Goal: Use online tool/utility: Utilize a website feature to perform a specific function

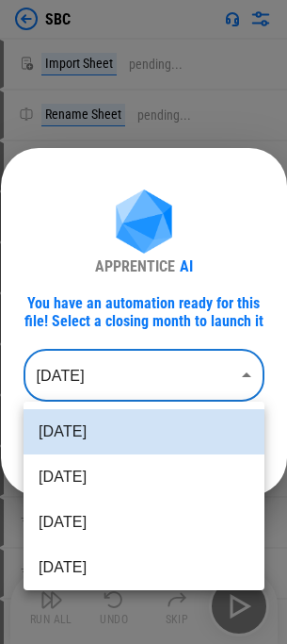
click at [109, 387] on body "SBC Import Sheet pending... Rename Sheet pending... Add Sheet pending... Copy p…" at bounding box center [143, 322] width 287 height 644
click at [96, 479] on li "[DATE]" at bounding box center [144, 476] width 241 height 45
type input "********"
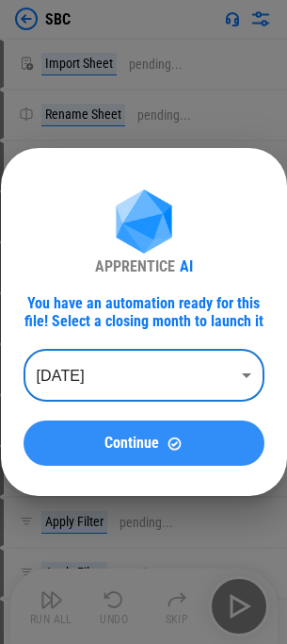
click at [138, 441] on span "Continue" at bounding box center [132, 442] width 55 height 15
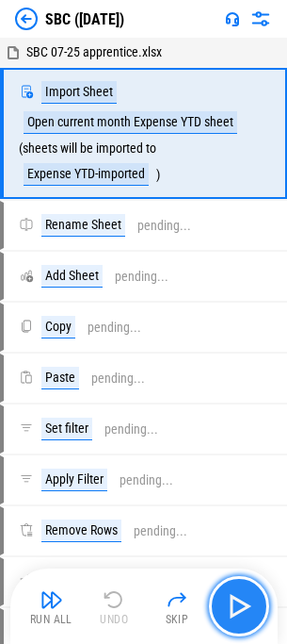
click at [234, 611] on img "button" at bounding box center [239, 606] width 30 height 30
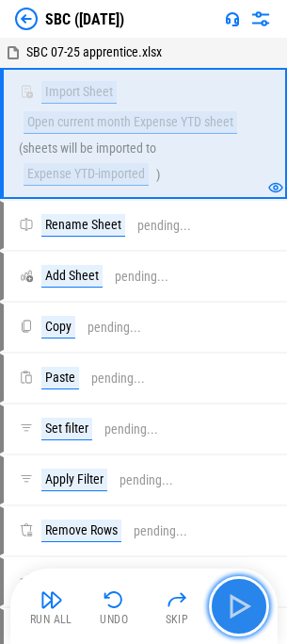
click at [224, 609] on img "button" at bounding box center [239, 606] width 30 height 30
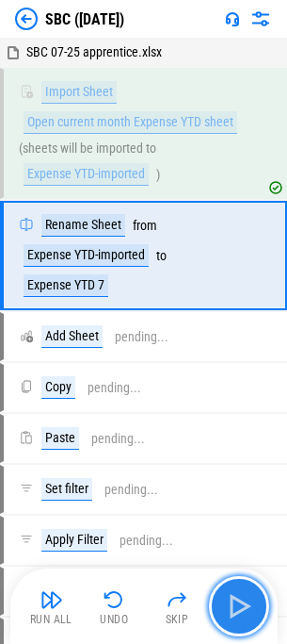
click at [231, 608] on img "button" at bounding box center [239, 606] width 30 height 30
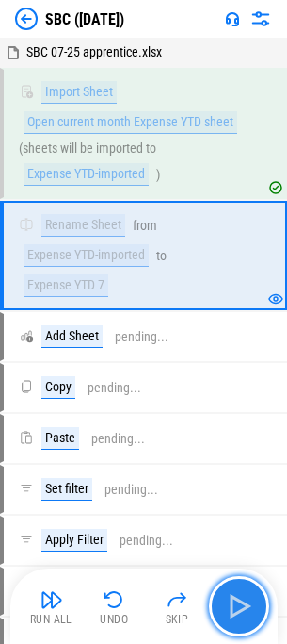
click at [231, 608] on img "button" at bounding box center [239, 606] width 30 height 30
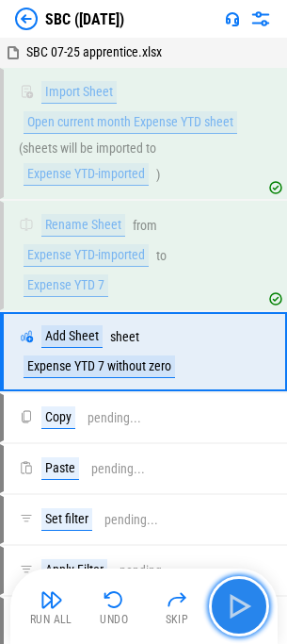
click at [231, 608] on img "button" at bounding box center [239, 606] width 30 height 30
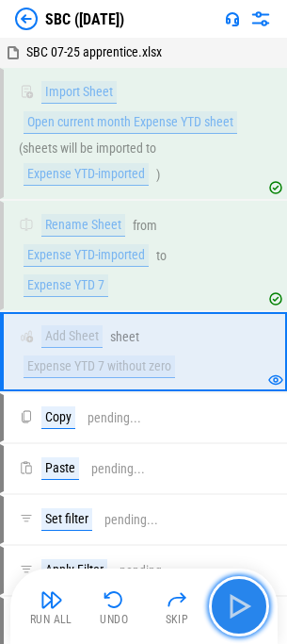
click at [231, 608] on img "button" at bounding box center [239, 606] width 30 height 30
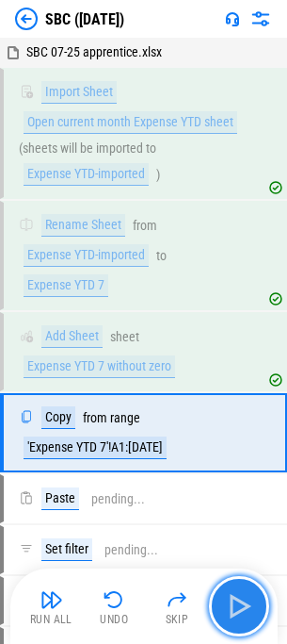
click at [231, 608] on img "button" at bounding box center [239, 606] width 30 height 30
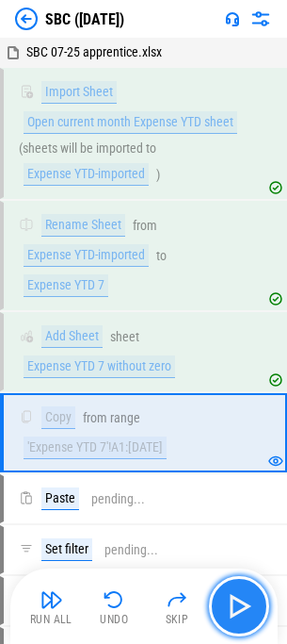
click at [230, 606] on img "button" at bounding box center [239, 606] width 30 height 30
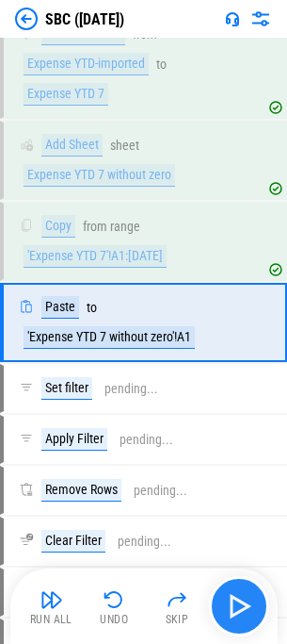
scroll to position [192, 0]
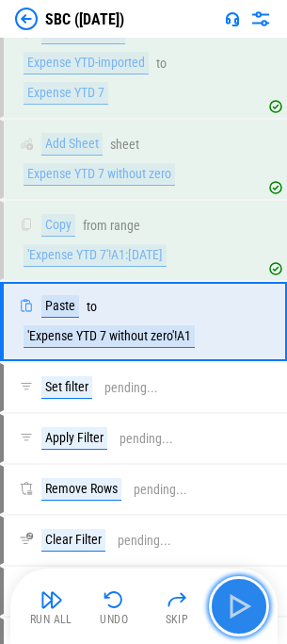
click at [230, 606] on img "button" at bounding box center [239, 606] width 30 height 30
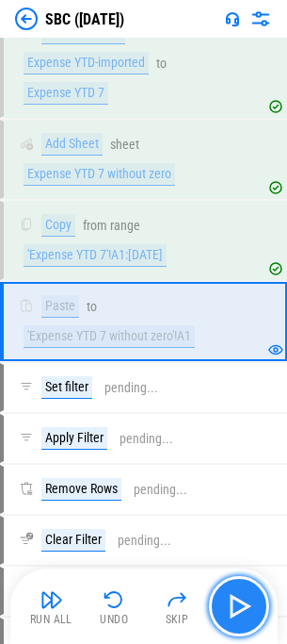
click at [230, 606] on img "button" at bounding box center [239, 606] width 30 height 30
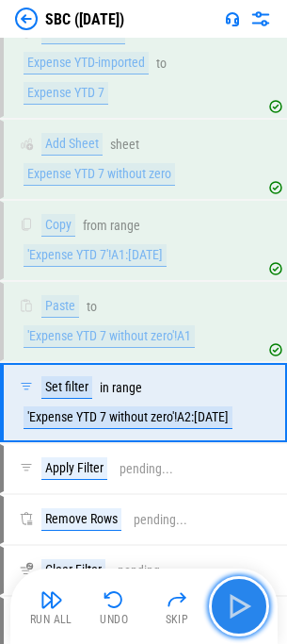
click at [230, 606] on img "button" at bounding box center [239, 606] width 30 height 30
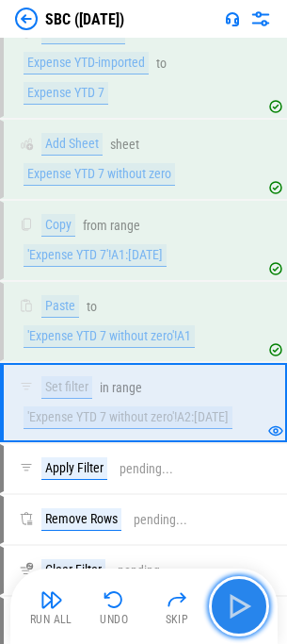
click at [230, 606] on img "button" at bounding box center [239, 606] width 30 height 30
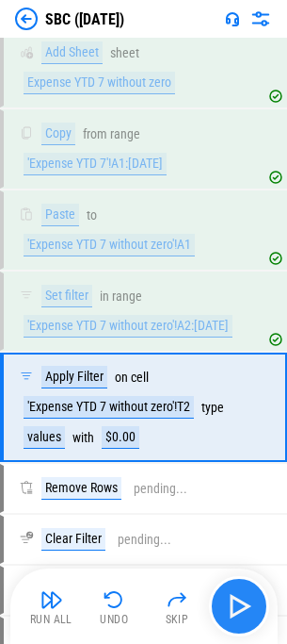
scroll to position [369, 0]
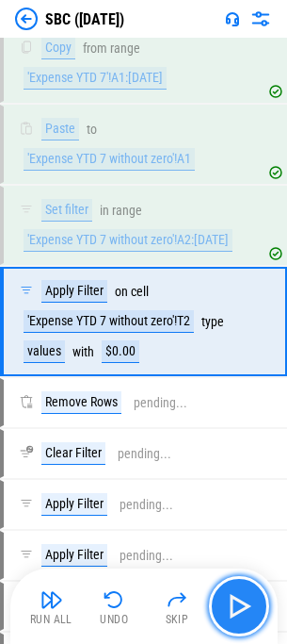
click at [230, 606] on img "button" at bounding box center [239, 606] width 30 height 30
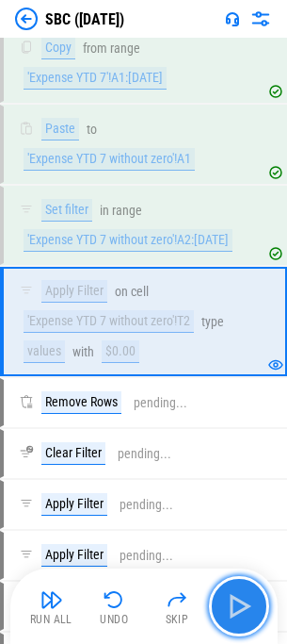
click at [230, 606] on img "button" at bounding box center [239, 606] width 30 height 30
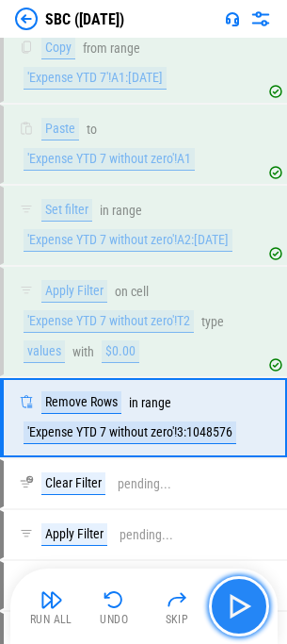
click at [230, 606] on img "button" at bounding box center [239, 606] width 30 height 30
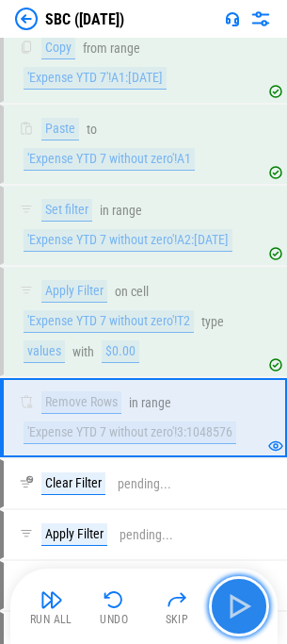
click at [223, 595] on button "button" at bounding box center [239, 606] width 60 height 60
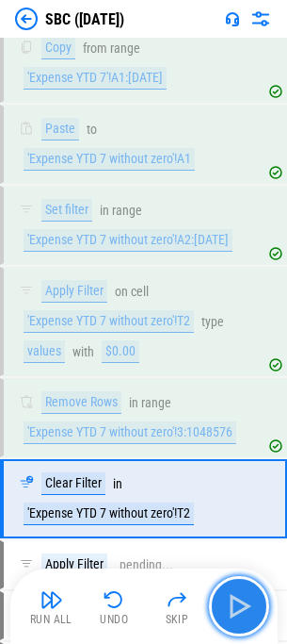
click at [227, 596] on img "button" at bounding box center [239, 606] width 30 height 30
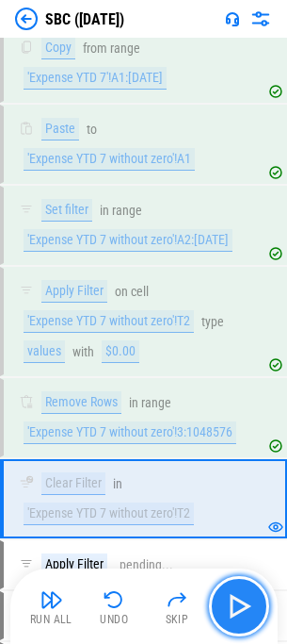
click at [227, 596] on img "button" at bounding box center [239, 606] width 30 height 30
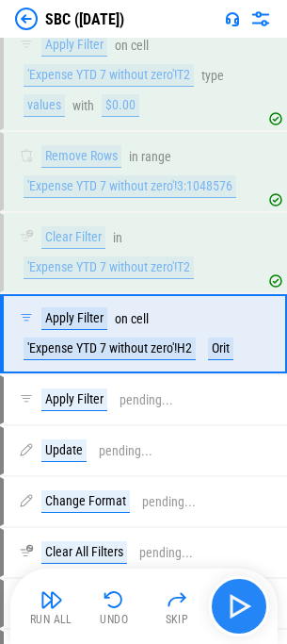
scroll to position [628, 0]
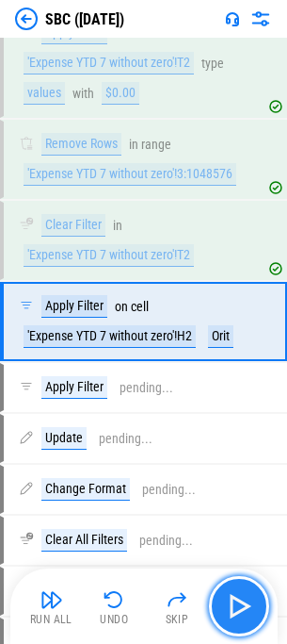
click at [227, 596] on img "button" at bounding box center [239, 606] width 30 height 30
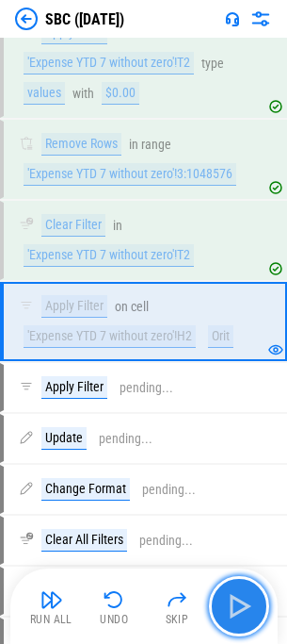
click at [226, 596] on img "button" at bounding box center [239, 606] width 30 height 30
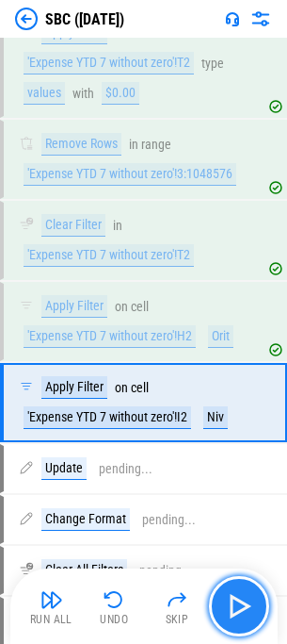
click at [225, 595] on img "button" at bounding box center [239, 606] width 30 height 30
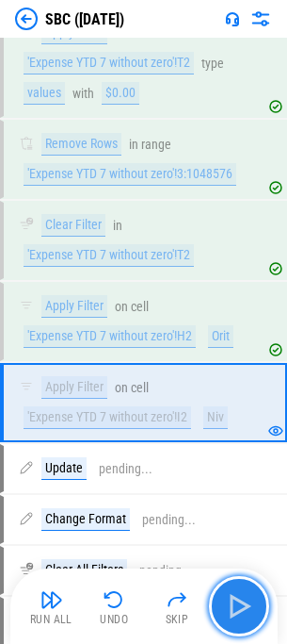
click at [225, 595] on img "button" at bounding box center [239, 606] width 30 height 30
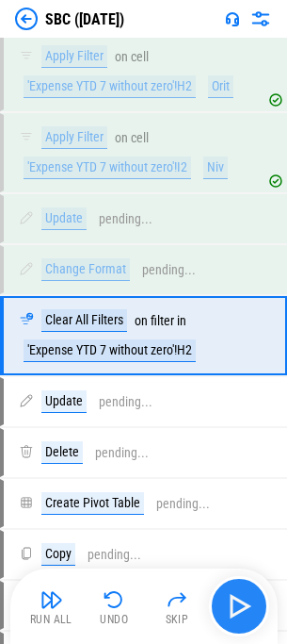
scroll to position [891, 0]
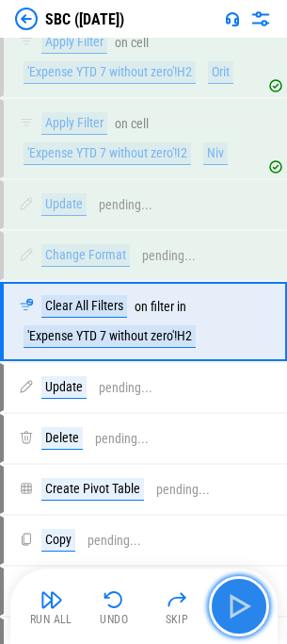
click at [225, 595] on img "button" at bounding box center [239, 606] width 30 height 30
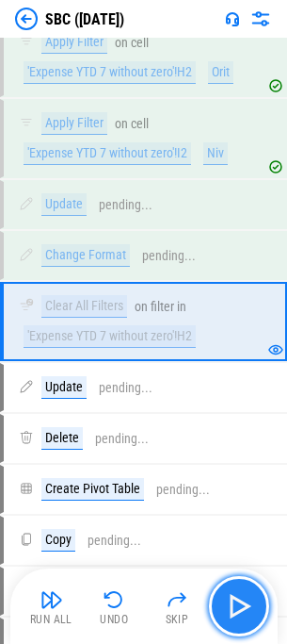
click at [225, 595] on img "button" at bounding box center [239, 606] width 30 height 30
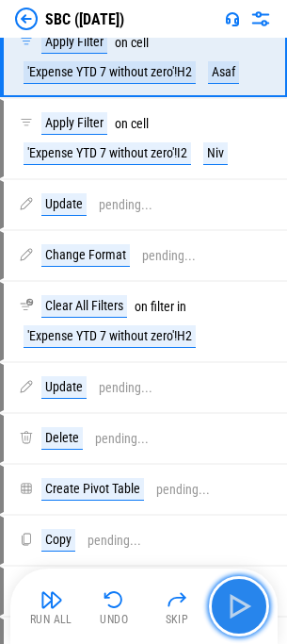
click at [236, 600] on img "button" at bounding box center [239, 606] width 30 height 30
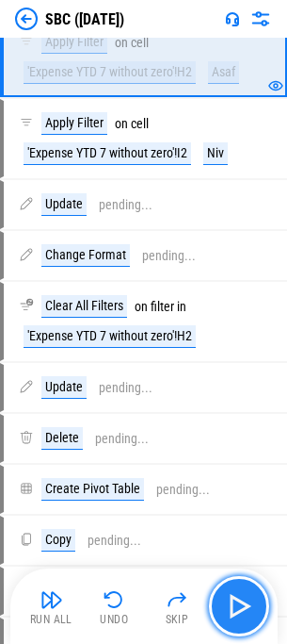
click at [236, 600] on img "button" at bounding box center [239, 606] width 30 height 30
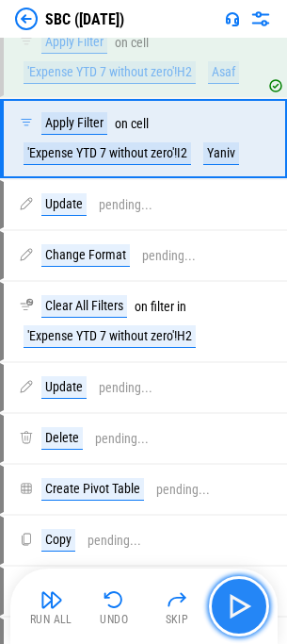
click at [236, 600] on img "button" at bounding box center [239, 606] width 30 height 30
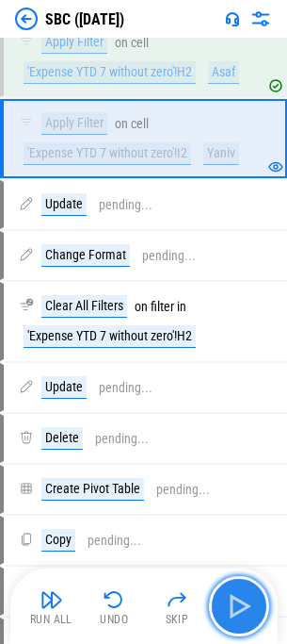
click at [236, 600] on img "button" at bounding box center [239, 606] width 30 height 30
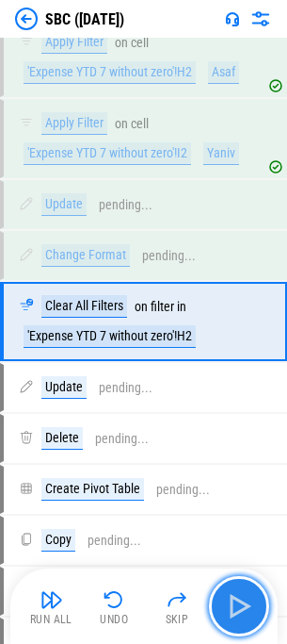
click at [236, 599] on img "button" at bounding box center [239, 606] width 30 height 30
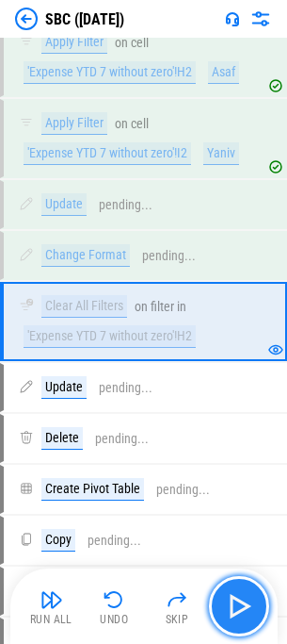
click at [235, 613] on img "button" at bounding box center [239, 606] width 30 height 30
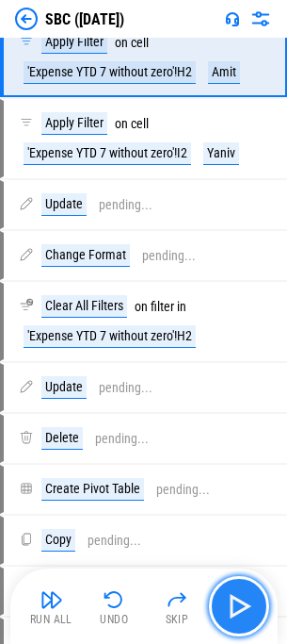
click at [235, 613] on img "button" at bounding box center [239, 606] width 30 height 30
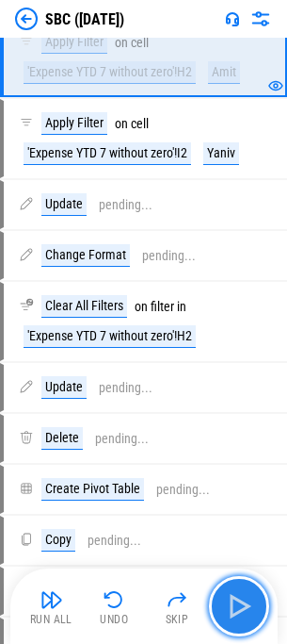
click at [231, 606] on img "button" at bounding box center [239, 606] width 30 height 30
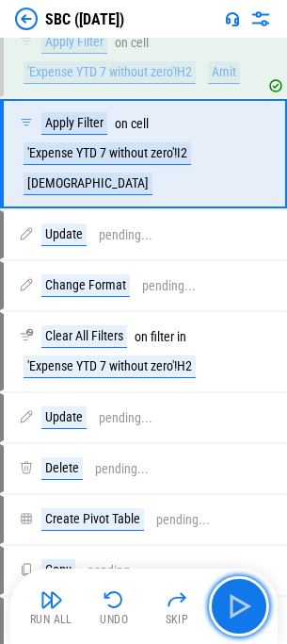
click at [230, 606] on img "button" at bounding box center [239, 606] width 30 height 30
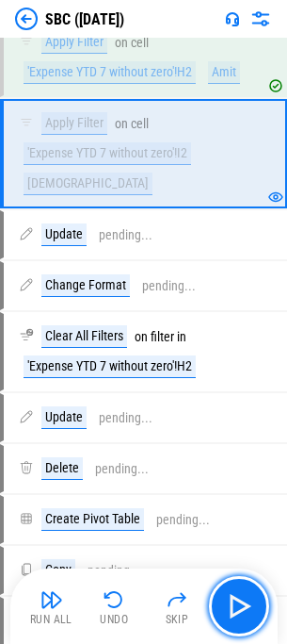
click at [229, 606] on img "button" at bounding box center [239, 606] width 30 height 30
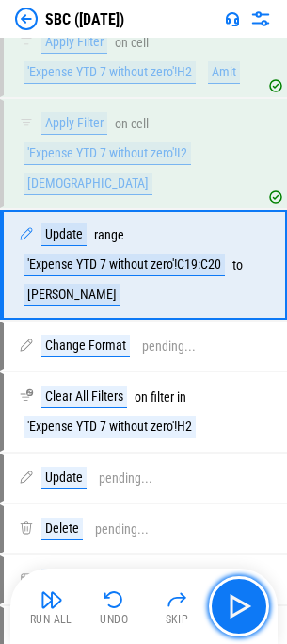
click at [229, 606] on img "button" at bounding box center [239, 606] width 30 height 30
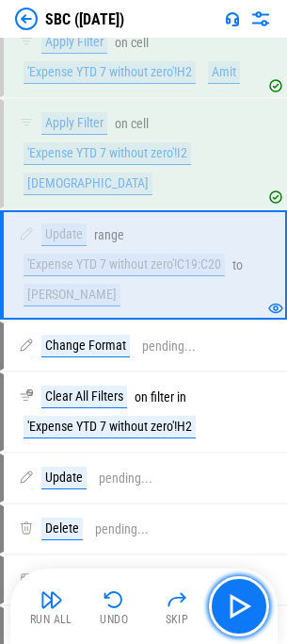
click at [229, 606] on img "button" at bounding box center [239, 606] width 30 height 30
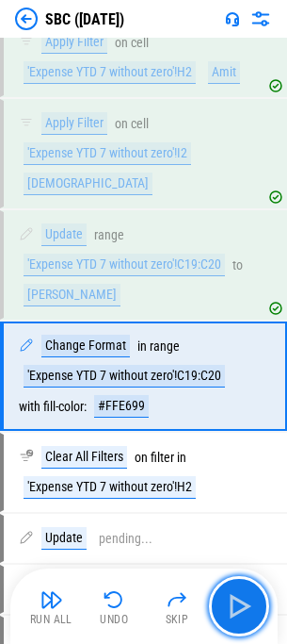
click at [229, 606] on img "button" at bounding box center [239, 606] width 30 height 30
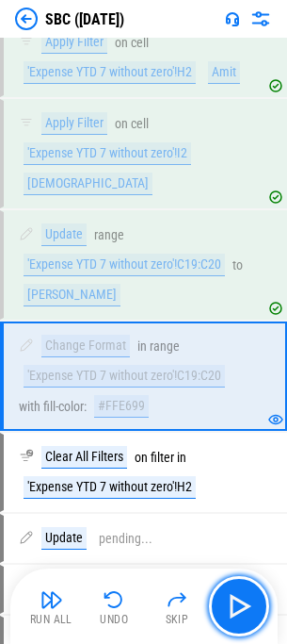
click at [229, 606] on img "button" at bounding box center [239, 606] width 30 height 30
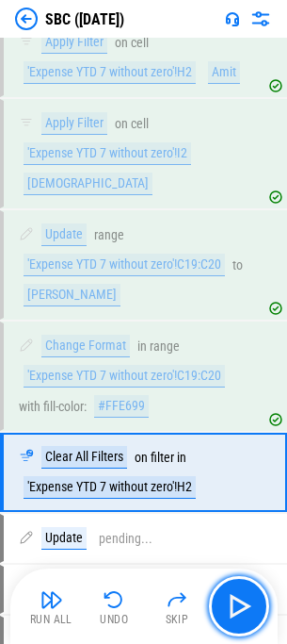
click at [229, 606] on img "button" at bounding box center [239, 606] width 30 height 30
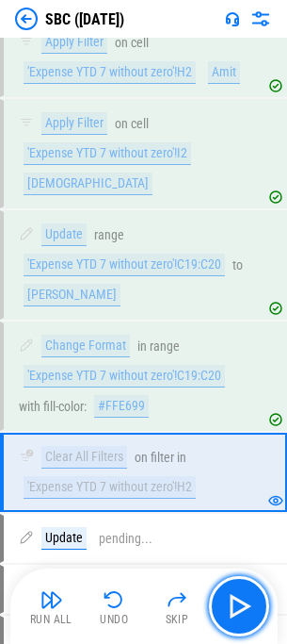
click at [229, 606] on img "button" at bounding box center [239, 606] width 30 height 30
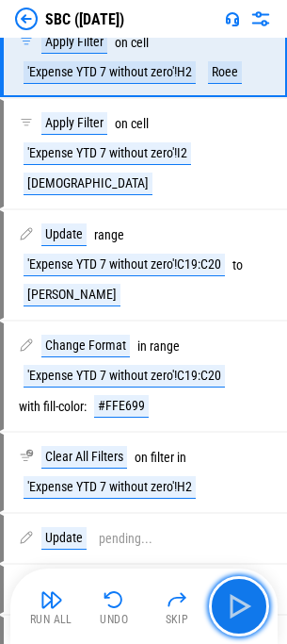
click at [229, 606] on img "button" at bounding box center [239, 606] width 30 height 30
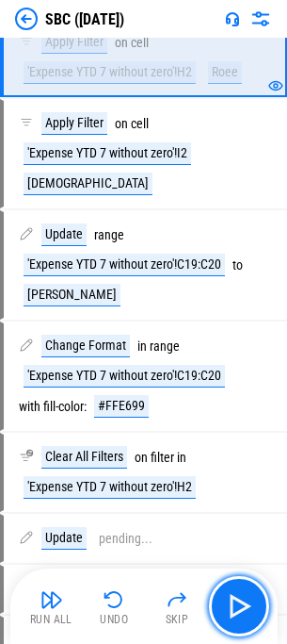
click at [229, 606] on img "button" at bounding box center [239, 606] width 30 height 30
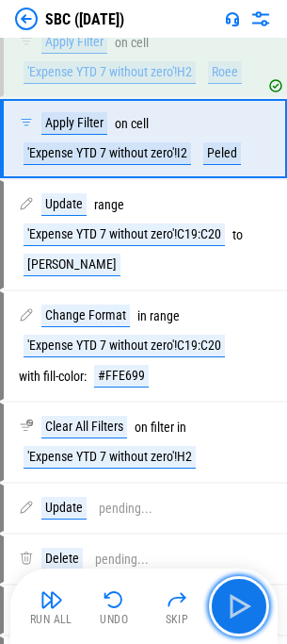
click at [229, 606] on img "button" at bounding box center [239, 606] width 30 height 30
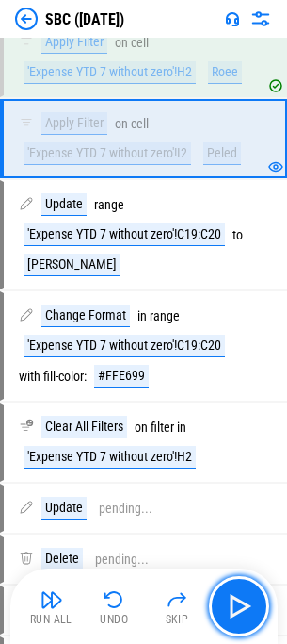
click at [229, 606] on img "button" at bounding box center [239, 606] width 30 height 30
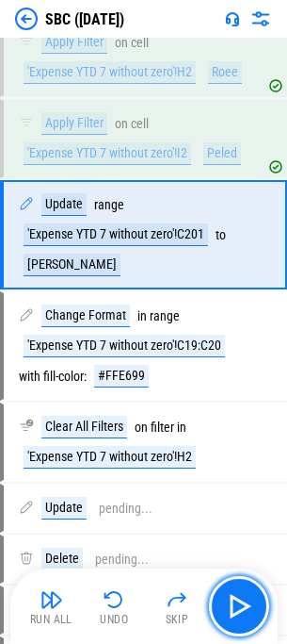
click at [229, 606] on img "button" at bounding box center [239, 606] width 30 height 30
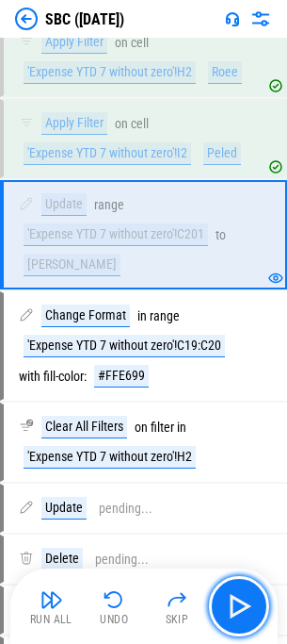
click at [229, 606] on img "button" at bounding box center [239, 606] width 30 height 30
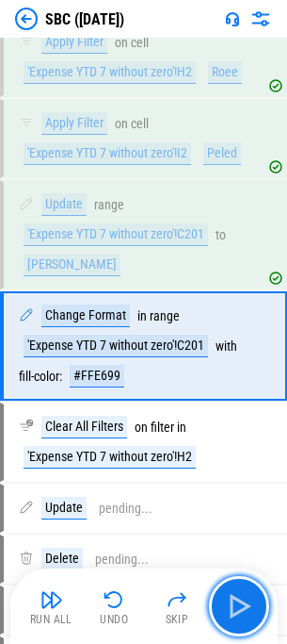
click at [229, 606] on img "button" at bounding box center [239, 606] width 30 height 30
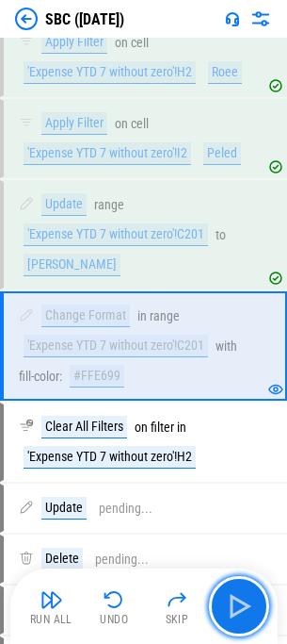
click at [229, 606] on img "button" at bounding box center [239, 606] width 30 height 30
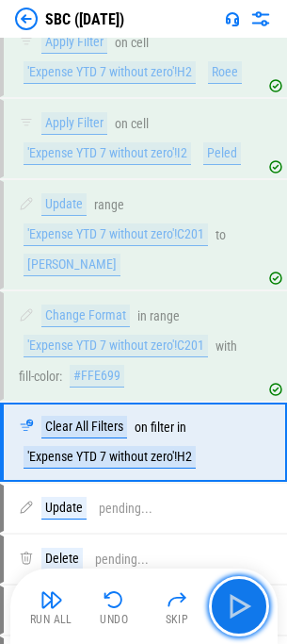
click at [229, 606] on img "button" at bounding box center [239, 606] width 30 height 30
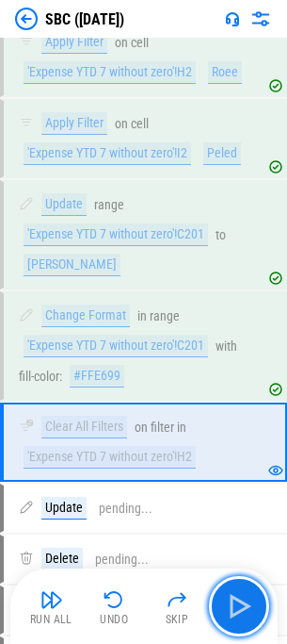
click at [229, 606] on img "button" at bounding box center [239, 606] width 30 height 30
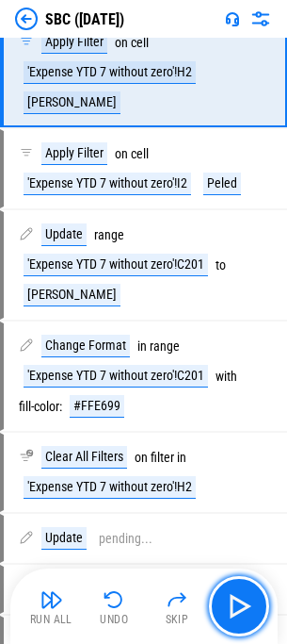
click at [229, 606] on img "button" at bounding box center [239, 606] width 30 height 30
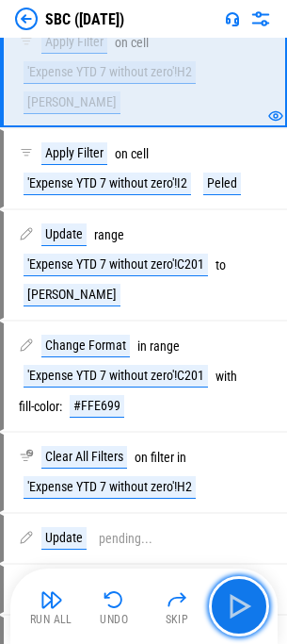
click at [229, 606] on img "button" at bounding box center [239, 606] width 30 height 30
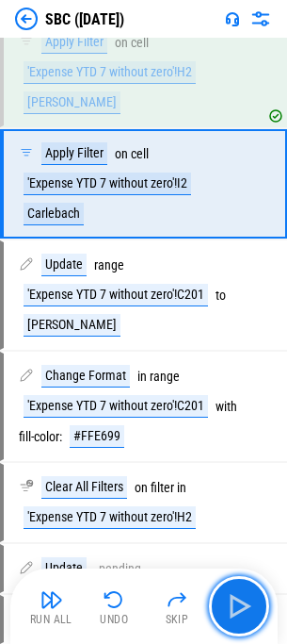
click at [229, 606] on img "button" at bounding box center [239, 606] width 30 height 30
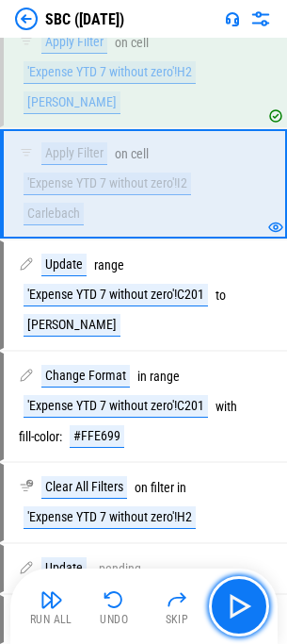
click at [229, 606] on img "button" at bounding box center [239, 606] width 30 height 30
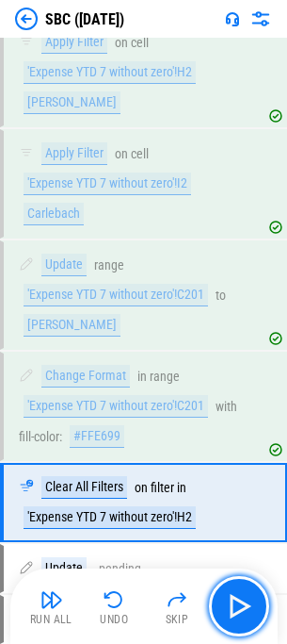
click at [229, 606] on img "button" at bounding box center [239, 606] width 30 height 30
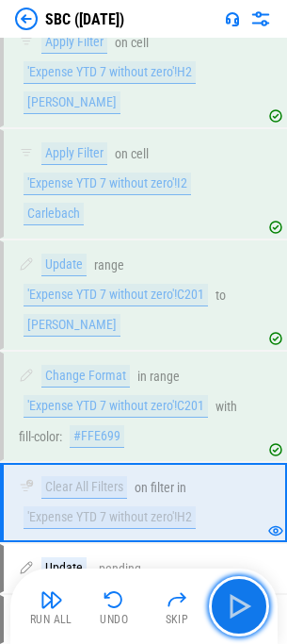
click at [229, 606] on img "button" at bounding box center [239, 606] width 30 height 30
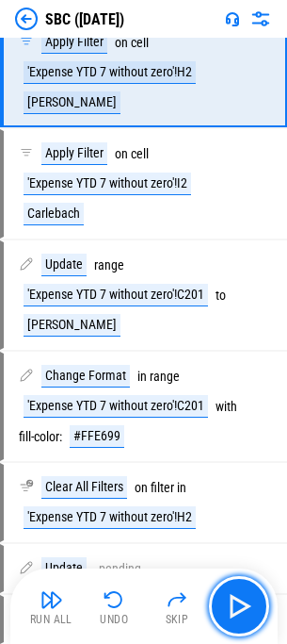
click at [229, 606] on img "button" at bounding box center [239, 606] width 30 height 30
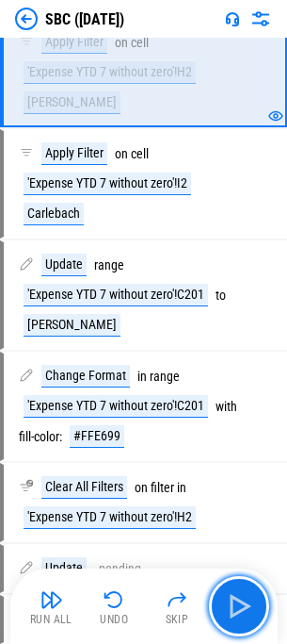
click at [229, 606] on img "button" at bounding box center [239, 606] width 30 height 30
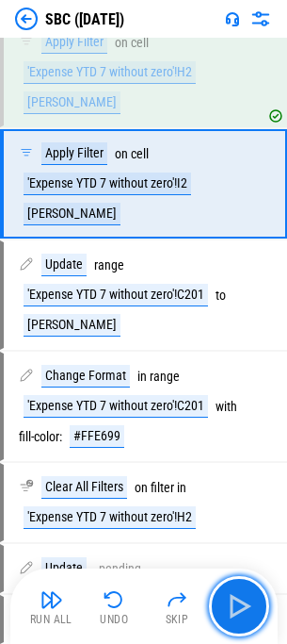
click at [229, 606] on img "button" at bounding box center [239, 606] width 30 height 30
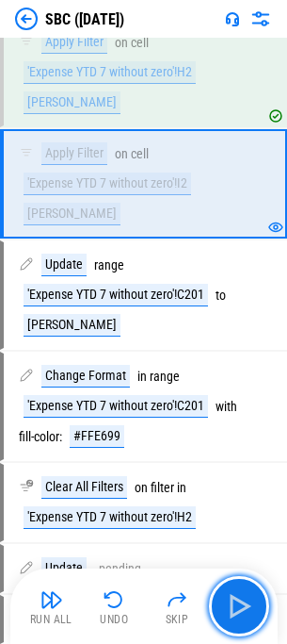
click at [229, 606] on img "button" at bounding box center [239, 606] width 30 height 30
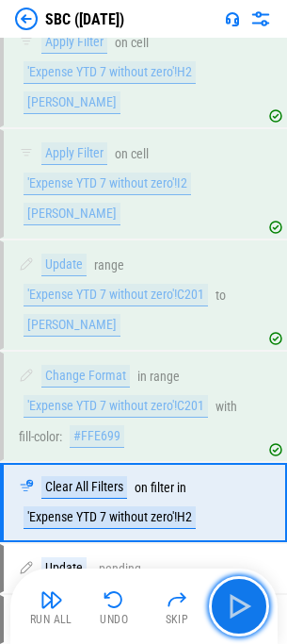
click at [229, 606] on img "button" at bounding box center [239, 606] width 30 height 30
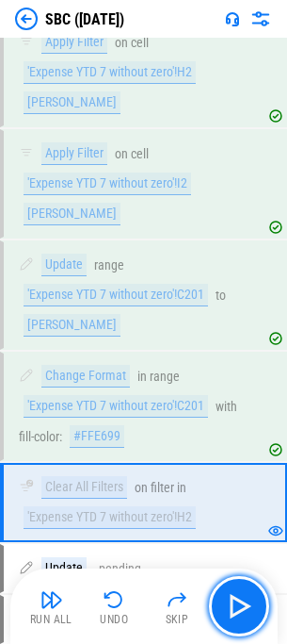
click at [229, 606] on img "button" at bounding box center [239, 606] width 30 height 30
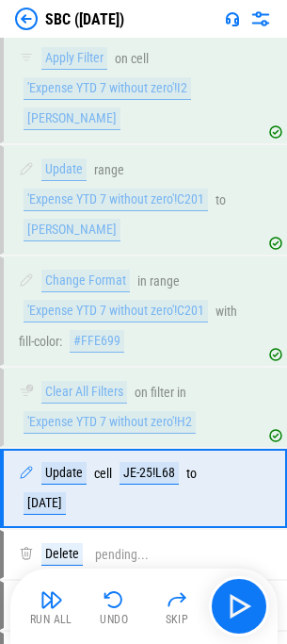
scroll to position [1153, 0]
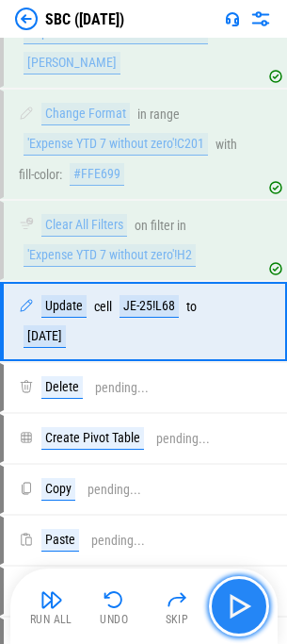
click at [233, 598] on img "button" at bounding box center [239, 606] width 30 height 30
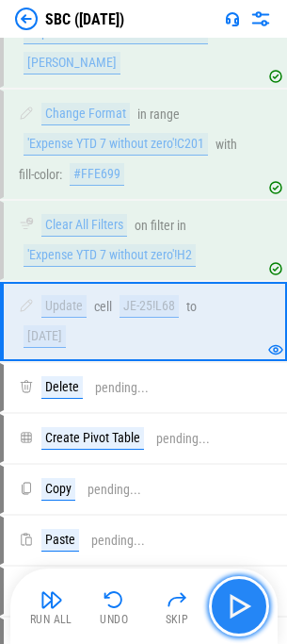
click at [232, 607] on img "button" at bounding box center [239, 606] width 30 height 30
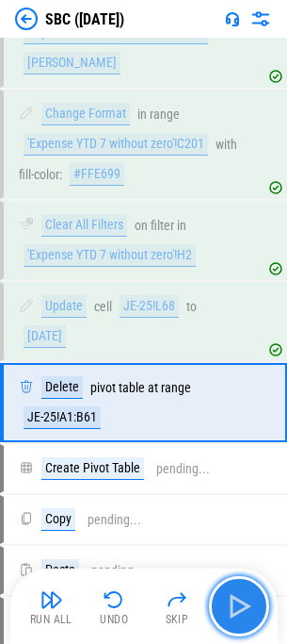
click at [232, 601] on img "button" at bounding box center [239, 606] width 30 height 30
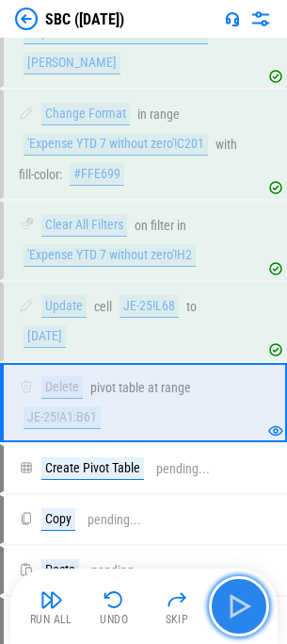
click at [232, 601] on img "button" at bounding box center [239, 606] width 30 height 30
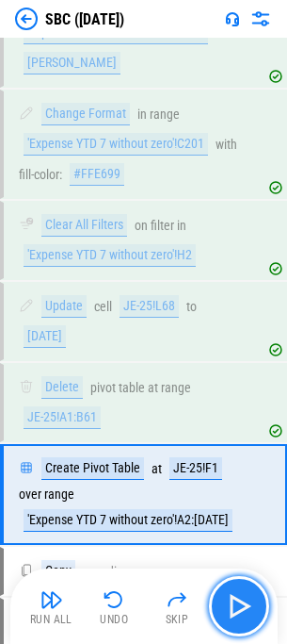
click at [232, 601] on img "button" at bounding box center [239, 606] width 30 height 30
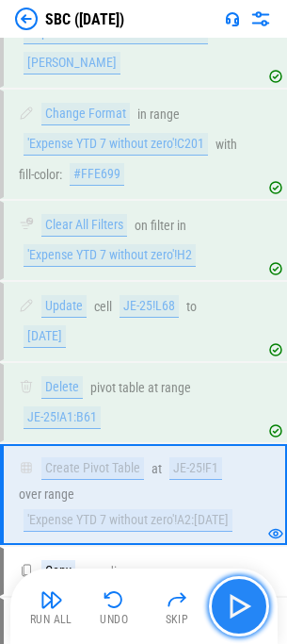
click at [227, 596] on img "button" at bounding box center [239, 606] width 30 height 30
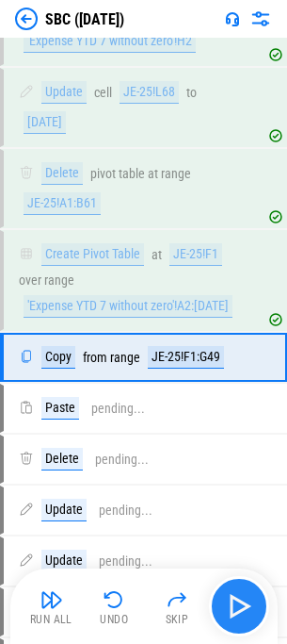
scroll to position [1403, 0]
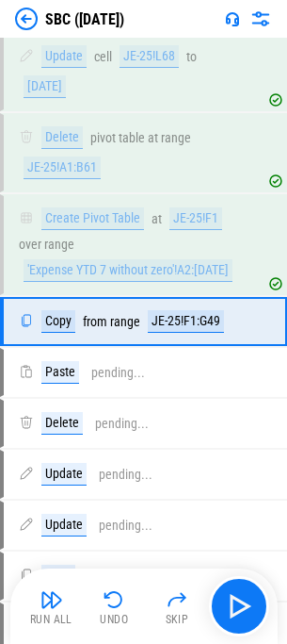
click at [236, 609] on img "button" at bounding box center [239, 606] width 30 height 30
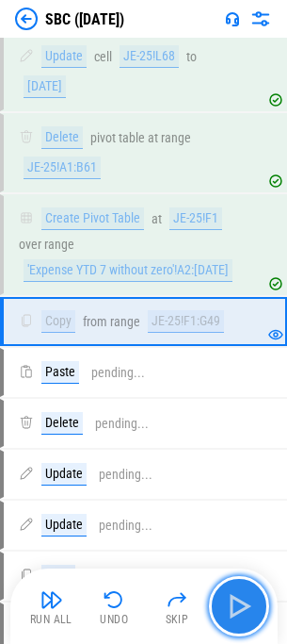
click at [249, 624] on button "button" at bounding box center [239, 606] width 60 height 60
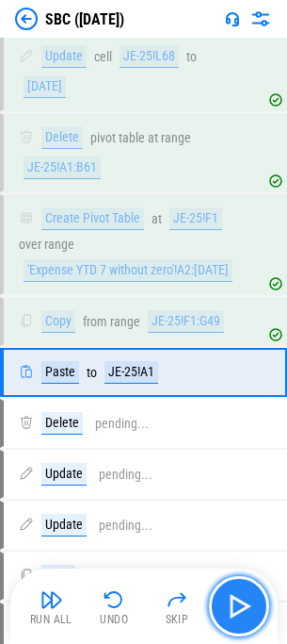
click at [249, 624] on button "button" at bounding box center [239, 606] width 60 height 60
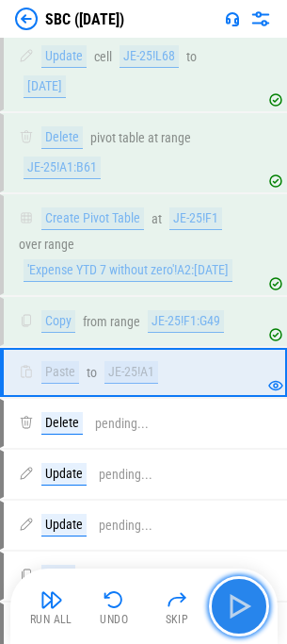
click at [239, 624] on button "button" at bounding box center [239, 606] width 60 height 60
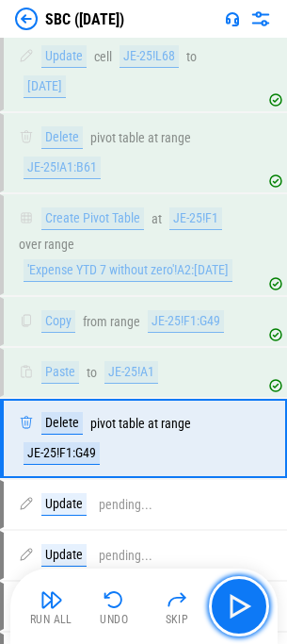
click at [240, 624] on button "button" at bounding box center [239, 606] width 60 height 60
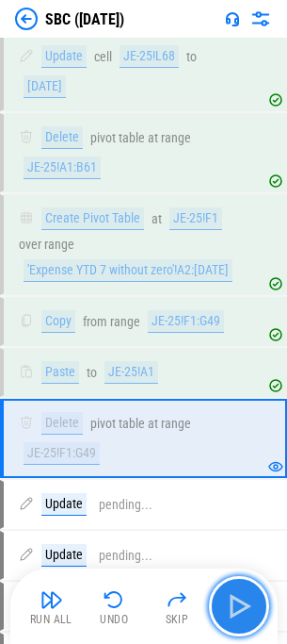
click at [237, 622] on button "button" at bounding box center [239, 606] width 60 height 60
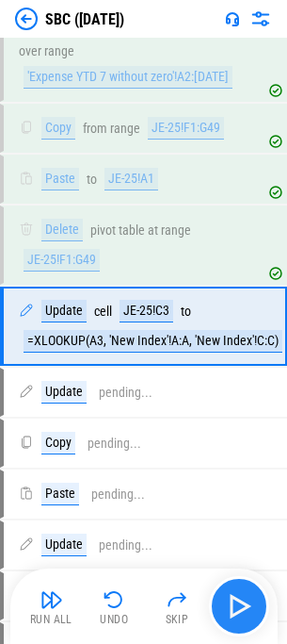
scroll to position [1601, 0]
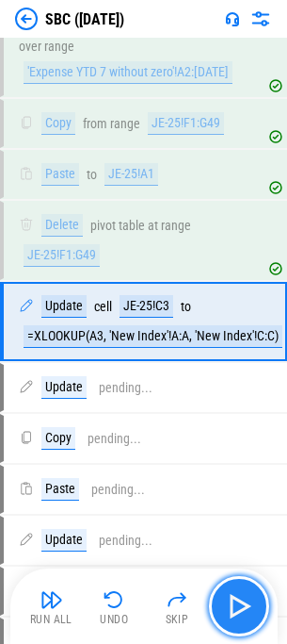
click at [232, 624] on button "button" at bounding box center [239, 606] width 60 height 60
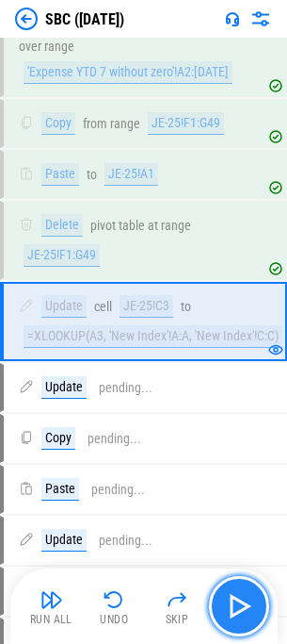
click at [234, 623] on button "button" at bounding box center [239, 606] width 60 height 60
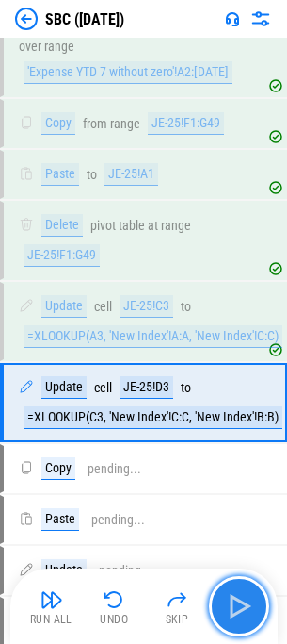
click at [235, 623] on button "button" at bounding box center [239, 606] width 60 height 60
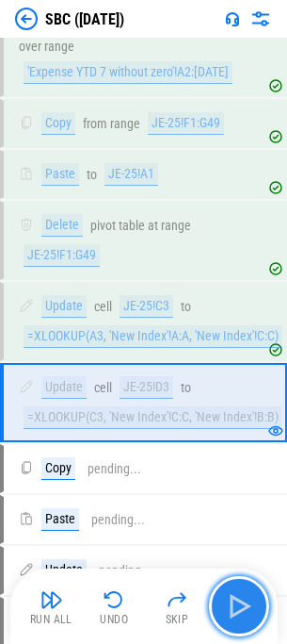
click at [235, 623] on button "button" at bounding box center [239, 606] width 60 height 60
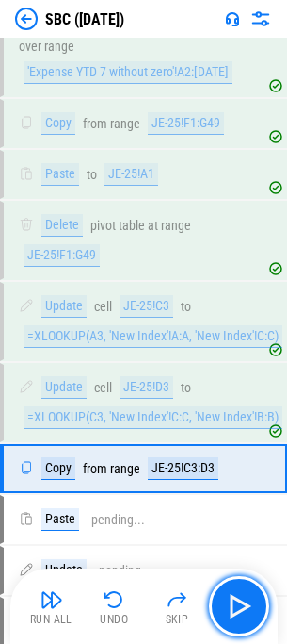
click at [236, 623] on button "button" at bounding box center [239, 606] width 60 height 60
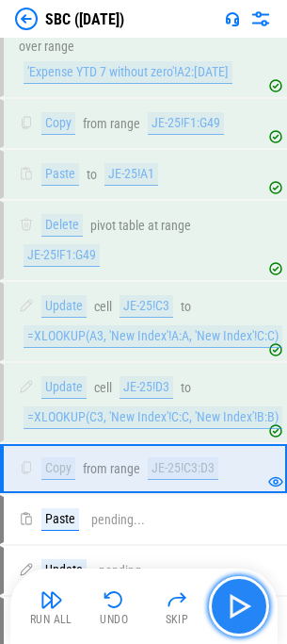
click at [237, 624] on button "button" at bounding box center [239, 606] width 60 height 60
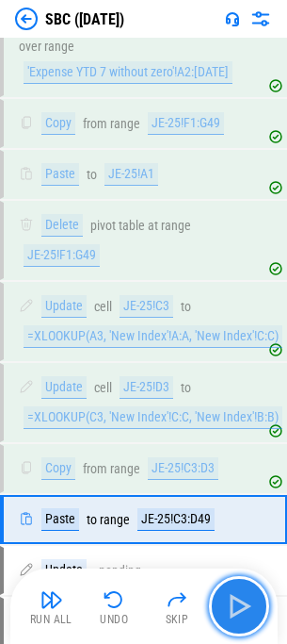
click at [237, 624] on button "button" at bounding box center [239, 606] width 60 height 60
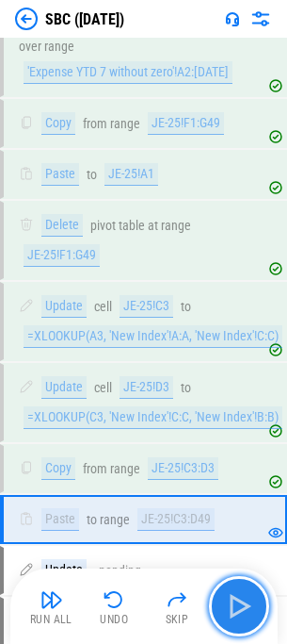
click at [236, 611] on img "button" at bounding box center [239, 606] width 30 height 30
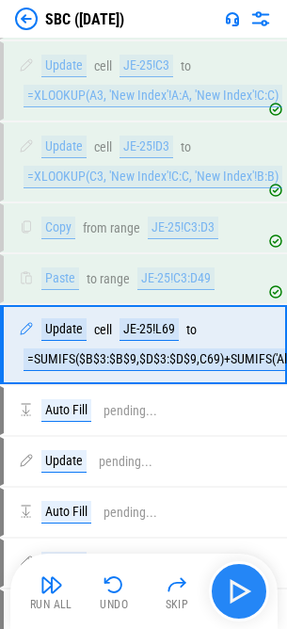
scroll to position [1871, 0]
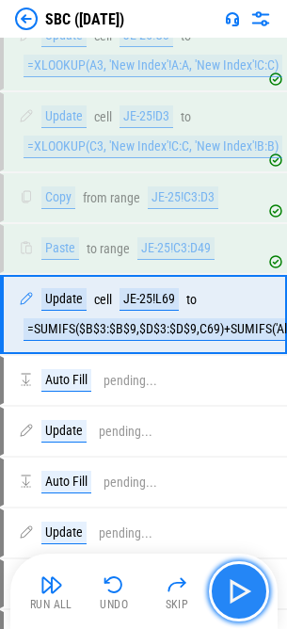
click at [233, 586] on img "button" at bounding box center [239, 592] width 30 height 30
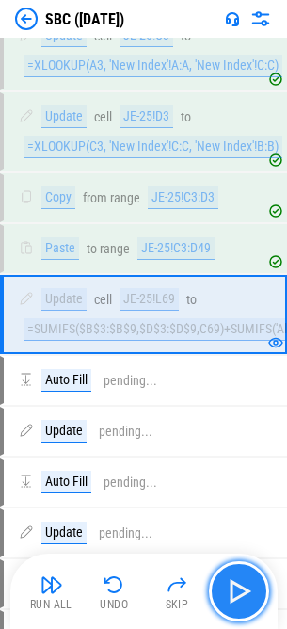
click at [238, 591] on img "button" at bounding box center [239, 592] width 30 height 30
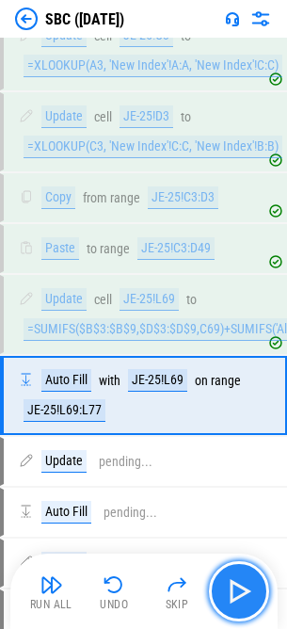
click at [238, 591] on img "button" at bounding box center [239, 592] width 30 height 30
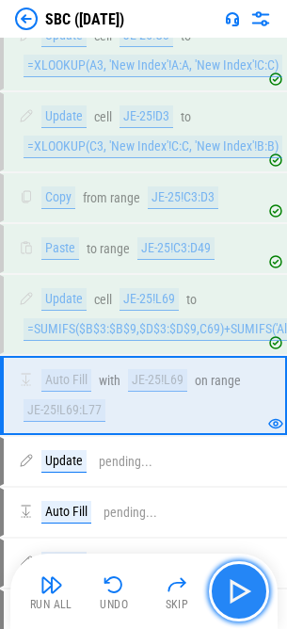
click at [238, 591] on img "button" at bounding box center [239, 592] width 30 height 30
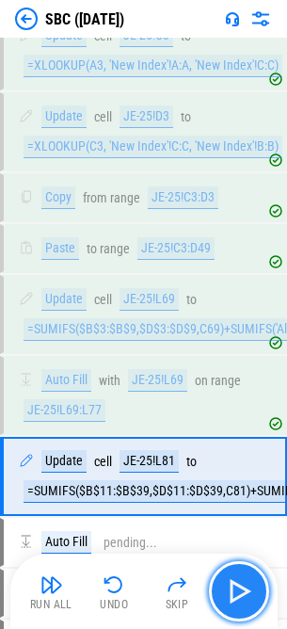
click at [238, 591] on img "button" at bounding box center [239, 592] width 30 height 30
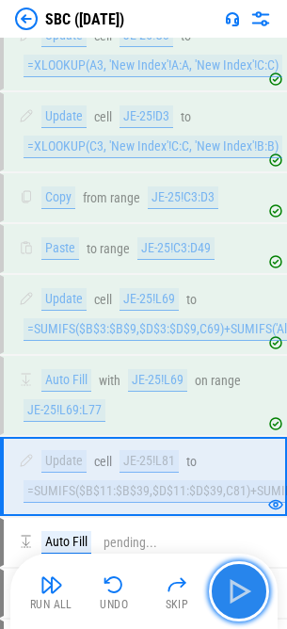
click at [238, 591] on img "button" at bounding box center [239, 592] width 30 height 30
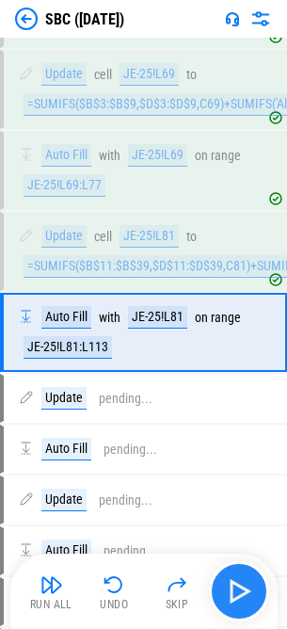
scroll to position [2114, 0]
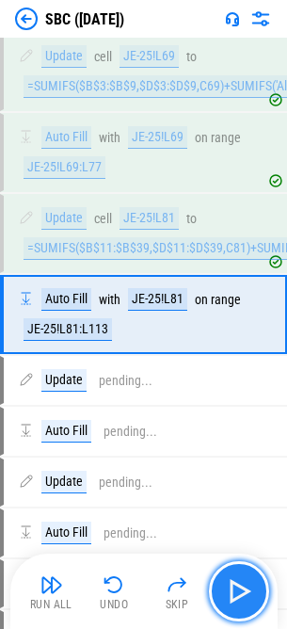
click at [238, 591] on img "button" at bounding box center [239, 592] width 30 height 30
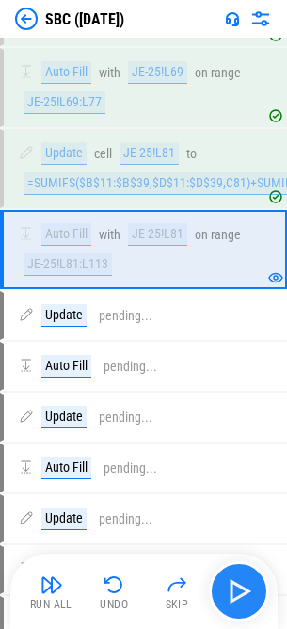
scroll to position [2209, 0]
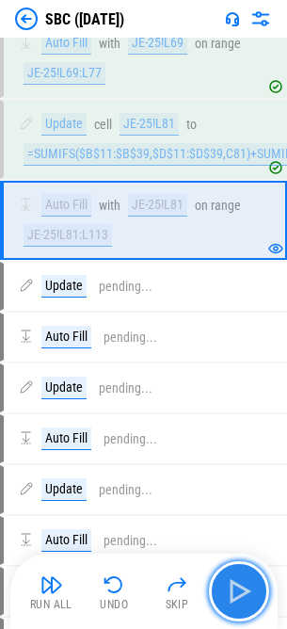
click at [238, 591] on img "button" at bounding box center [239, 592] width 30 height 30
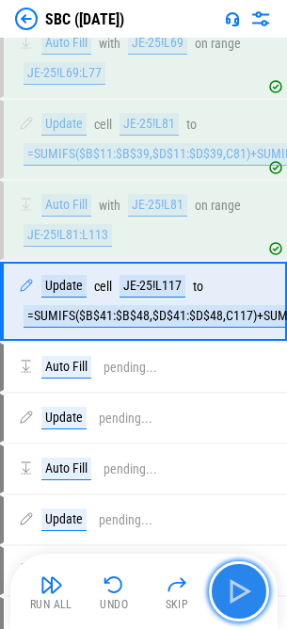
click at [238, 591] on img "button" at bounding box center [239, 592] width 30 height 30
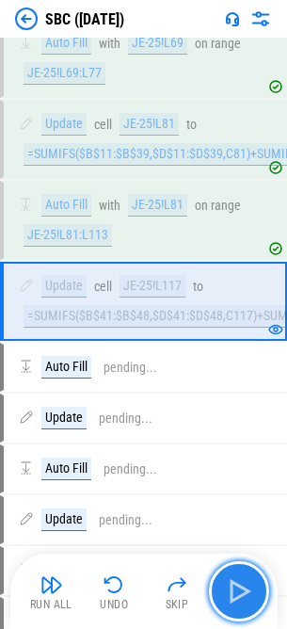
click at [238, 591] on img "button" at bounding box center [239, 592] width 30 height 30
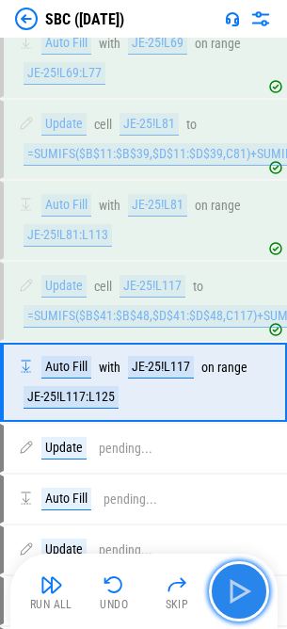
click at [238, 591] on img "button" at bounding box center [239, 592] width 30 height 30
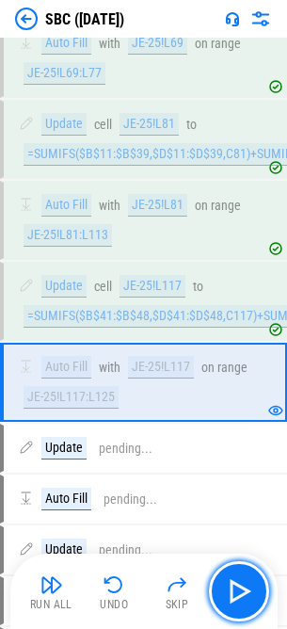
click at [252, 597] on img "button" at bounding box center [239, 592] width 30 height 30
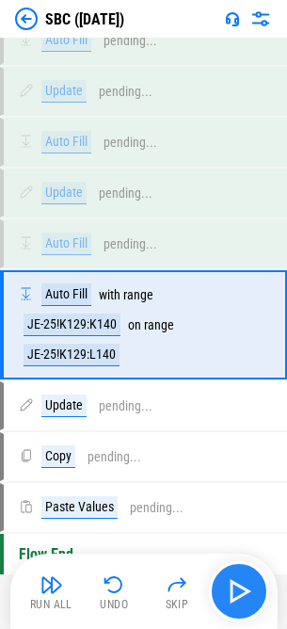
scroll to position [2678, 0]
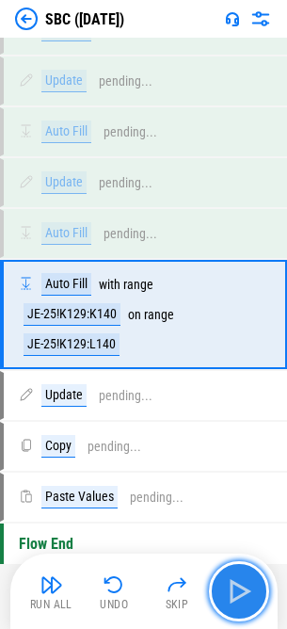
click at [251, 597] on img "button" at bounding box center [239, 592] width 30 height 30
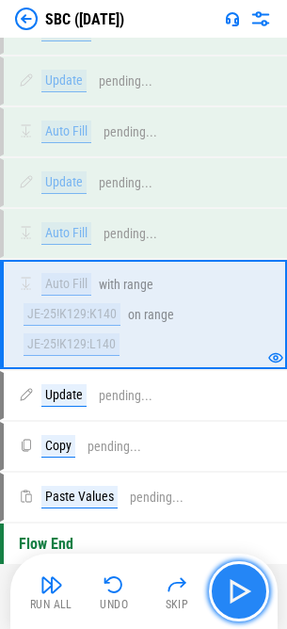
click at [251, 597] on img "button" at bounding box center [239, 592] width 30 height 30
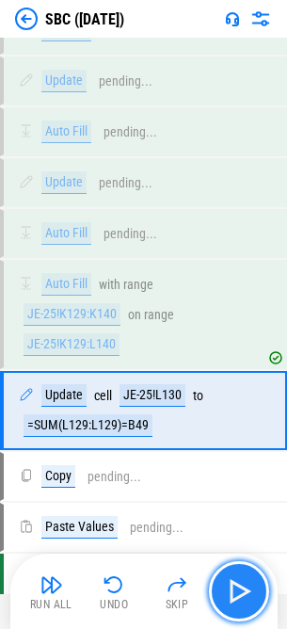
click at [237, 583] on img "button" at bounding box center [239, 592] width 30 height 30
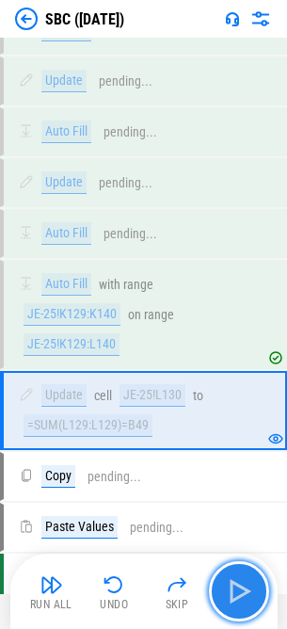
click at [247, 592] on img "button" at bounding box center [239, 592] width 30 height 30
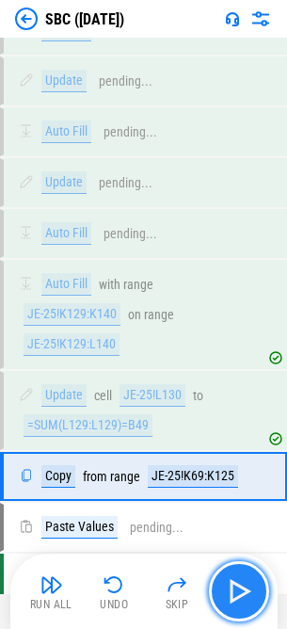
click at [247, 592] on img "button" at bounding box center [239, 592] width 30 height 30
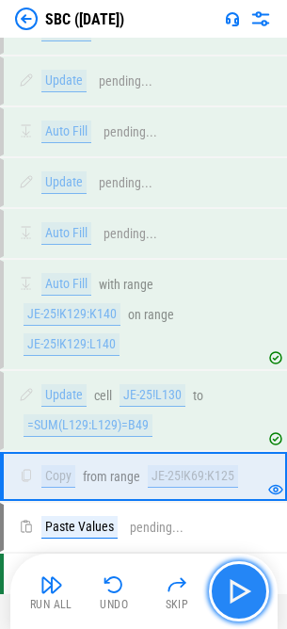
click at [244, 595] on img "button" at bounding box center [239, 592] width 30 height 30
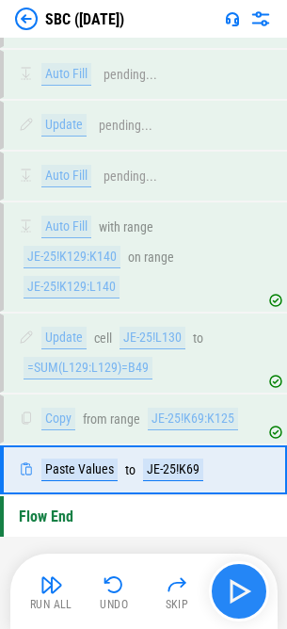
scroll to position [2737, 0]
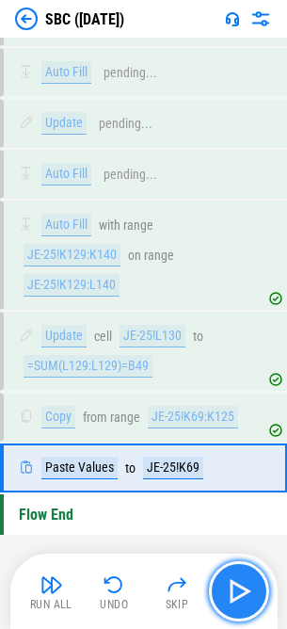
click at [244, 595] on img "button" at bounding box center [239, 592] width 30 height 30
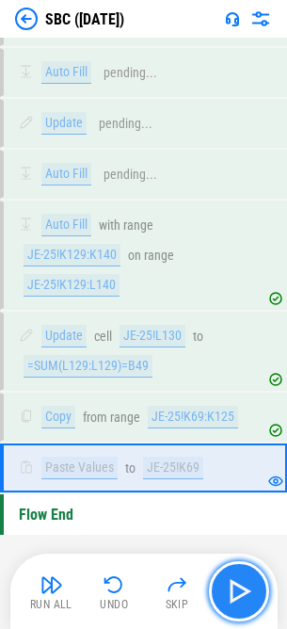
click at [244, 595] on img "button" at bounding box center [239, 592] width 30 height 30
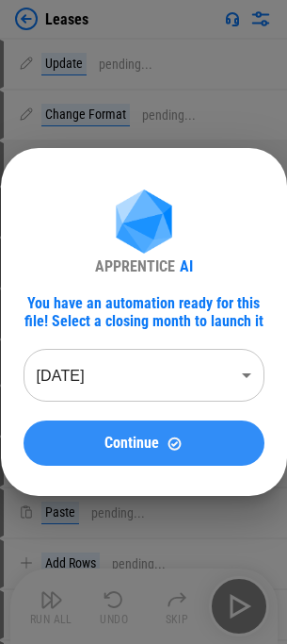
click at [164, 444] on div "Continue" at bounding box center [144, 443] width 196 height 16
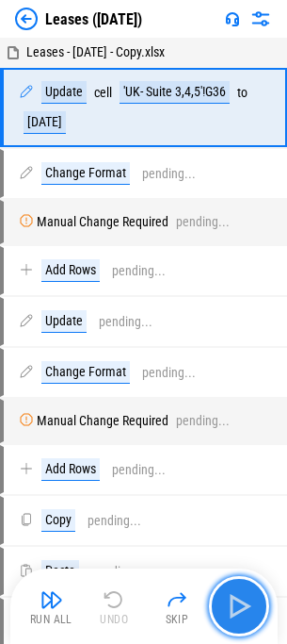
click at [239, 622] on button "button" at bounding box center [239, 606] width 60 height 60
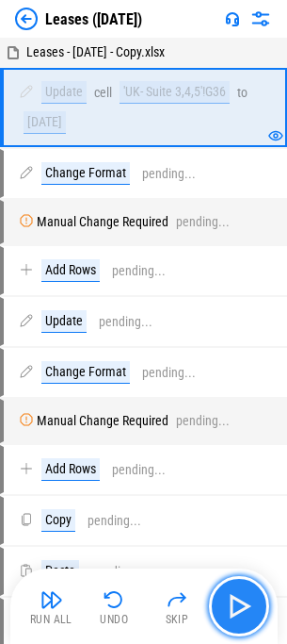
click at [239, 622] on button "button" at bounding box center [239, 606] width 60 height 60
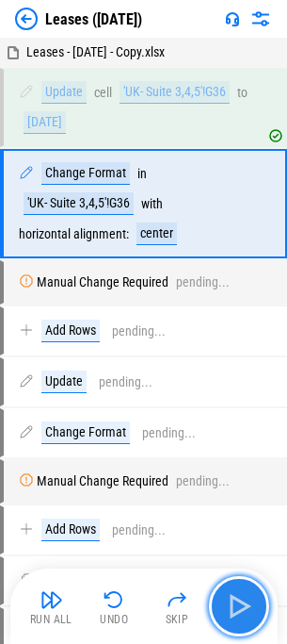
click at [239, 622] on button "button" at bounding box center [239, 606] width 60 height 60
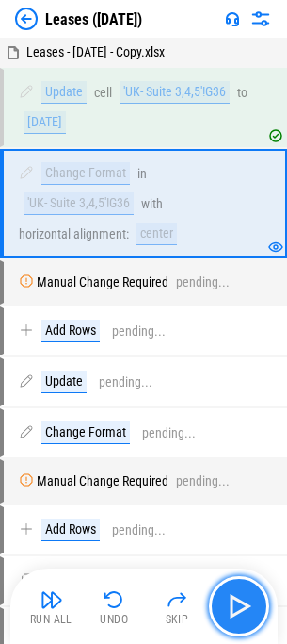
click at [239, 622] on button "button" at bounding box center [239, 606] width 60 height 60
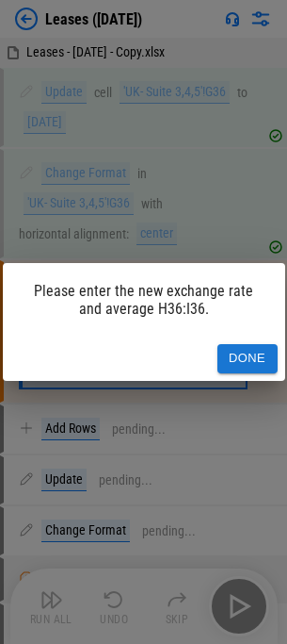
click at [239, 622] on div "Please enter the new exchange rate and average H36:I36. Done" at bounding box center [143, 322] width 287 height 644
drag, startPoint x: 245, startPoint y: 357, endPoint x: 245, endPoint y: 370, distance: 13.2
click at [245, 357] on button "Done" at bounding box center [248, 358] width 60 height 29
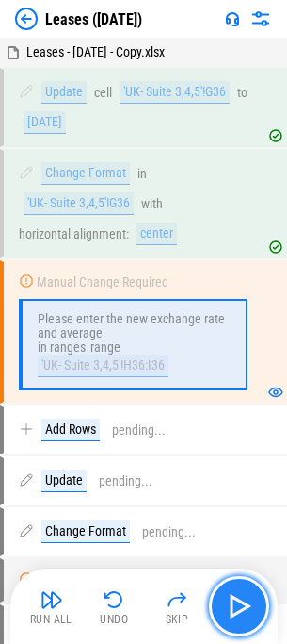
click at [236, 609] on img "button" at bounding box center [239, 606] width 30 height 30
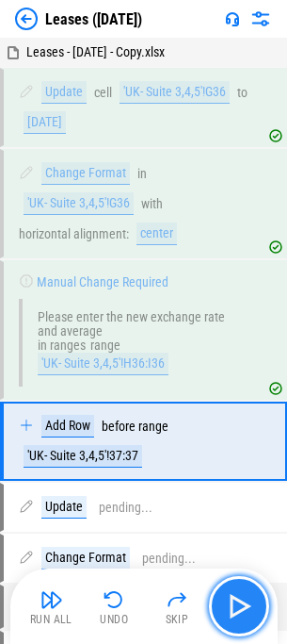
click at [236, 609] on img "button" at bounding box center [239, 606] width 30 height 30
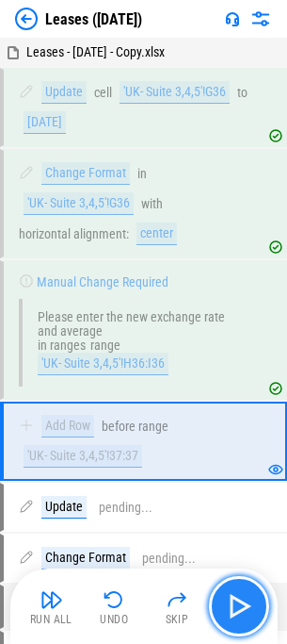
click at [236, 609] on img "button" at bounding box center [239, 606] width 30 height 30
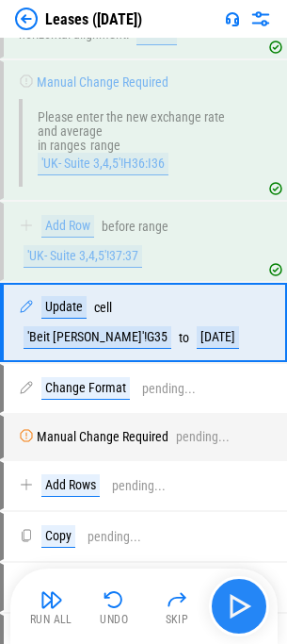
scroll to position [201, 0]
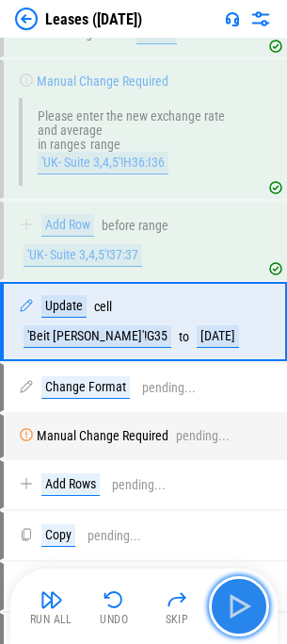
click at [236, 609] on img "button" at bounding box center [239, 606] width 30 height 30
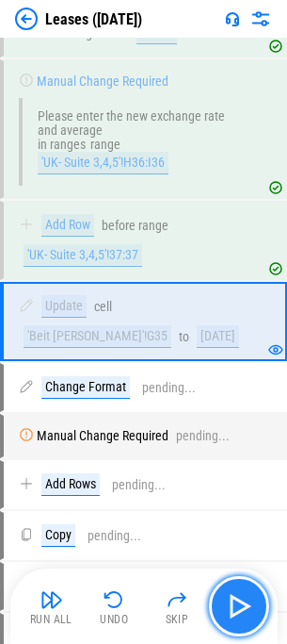
click at [236, 609] on img "button" at bounding box center [239, 606] width 30 height 30
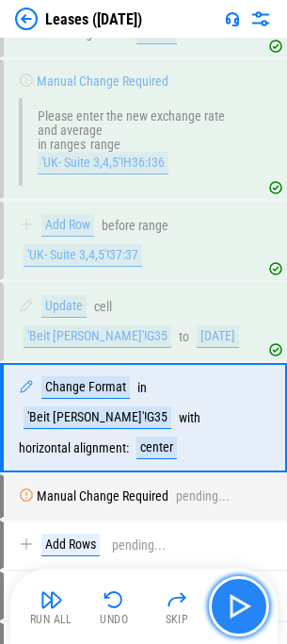
click at [236, 609] on img "button" at bounding box center [239, 606] width 30 height 30
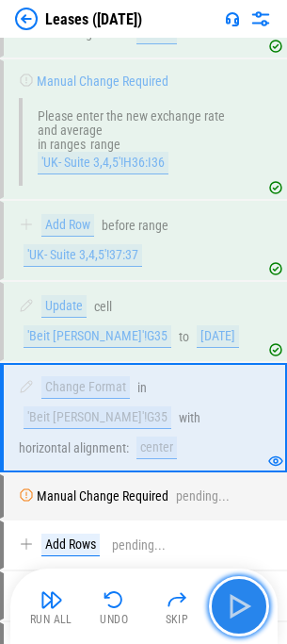
click at [236, 609] on img "button" at bounding box center [239, 606] width 30 height 30
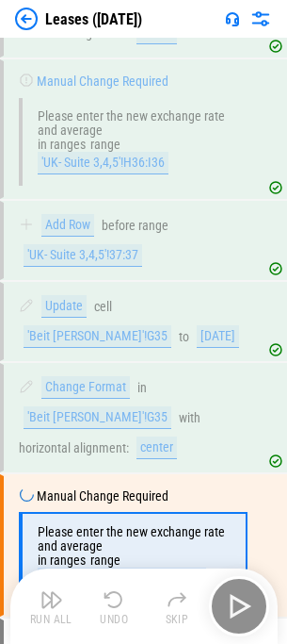
scroll to position [394, 0]
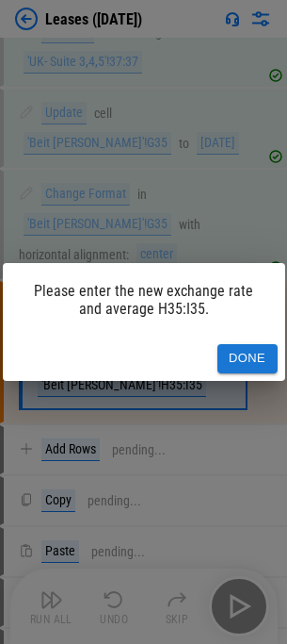
click at [236, 609] on div "Please enter the new exchange rate and average H35:I35. Done" at bounding box center [143, 322] width 287 height 644
click at [247, 353] on button "Done" at bounding box center [248, 358] width 60 height 29
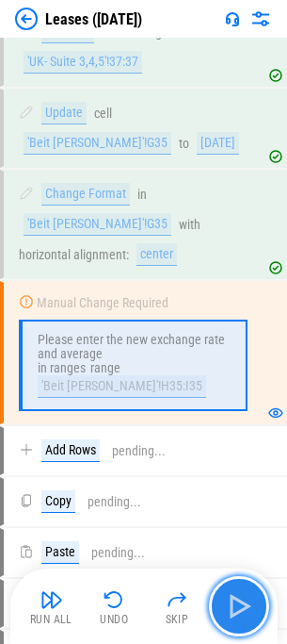
click at [240, 616] on img "button" at bounding box center [239, 606] width 30 height 30
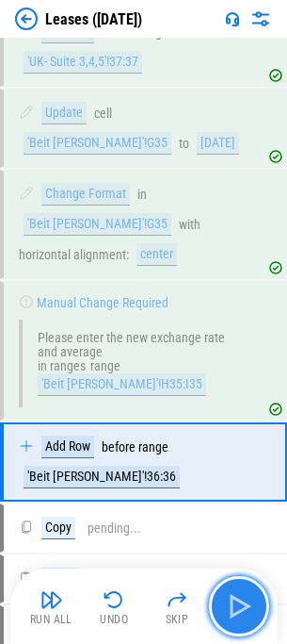
click at [240, 616] on img "button" at bounding box center [239, 606] width 30 height 30
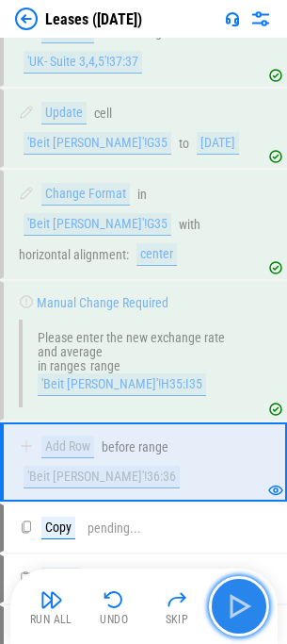
click at [240, 616] on img "button" at bounding box center [239, 606] width 30 height 30
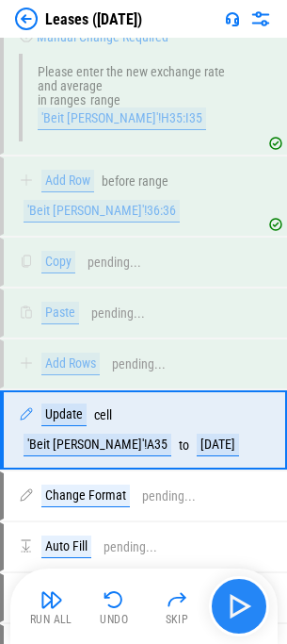
scroll to position [724, 0]
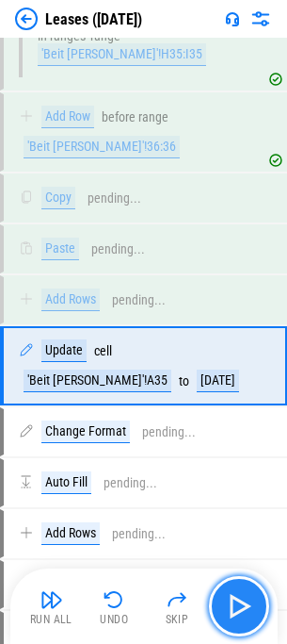
click at [238, 611] on img "button" at bounding box center [239, 606] width 30 height 30
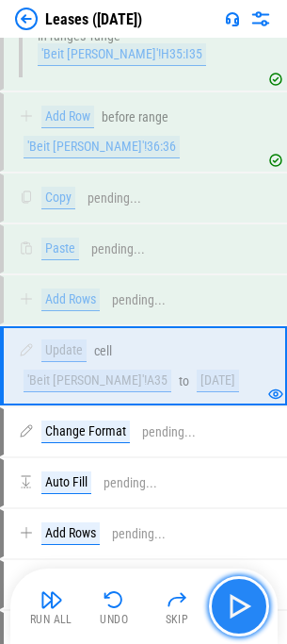
click at [238, 611] on img "button" at bounding box center [239, 606] width 30 height 30
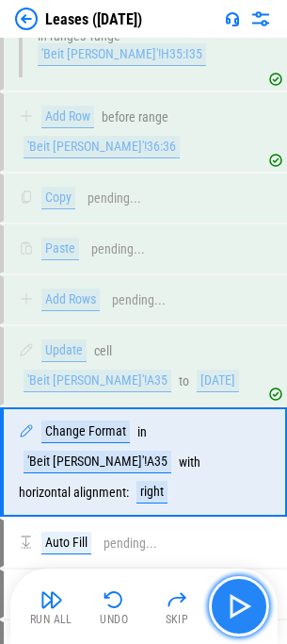
click at [238, 611] on img "button" at bounding box center [239, 606] width 30 height 30
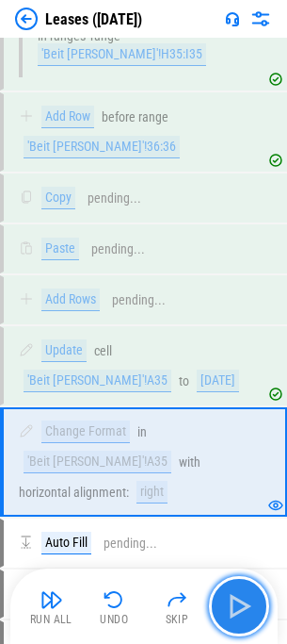
click at [238, 611] on img "button" at bounding box center [239, 606] width 30 height 30
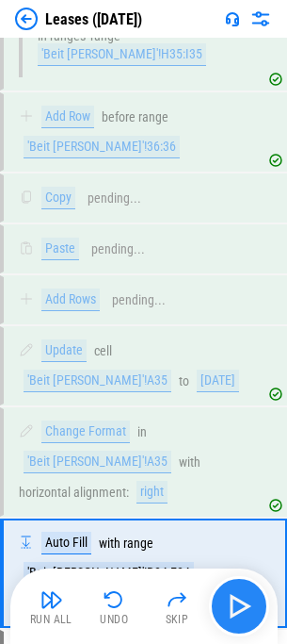
scroll to position [901, 0]
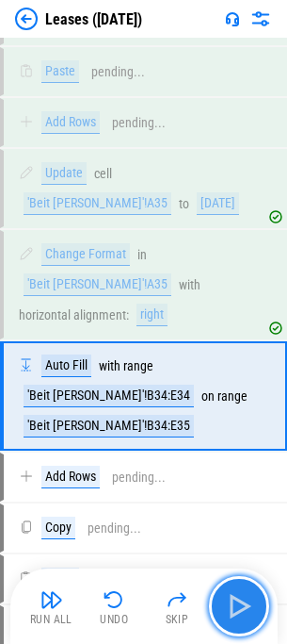
click at [238, 611] on img "button" at bounding box center [239, 606] width 30 height 30
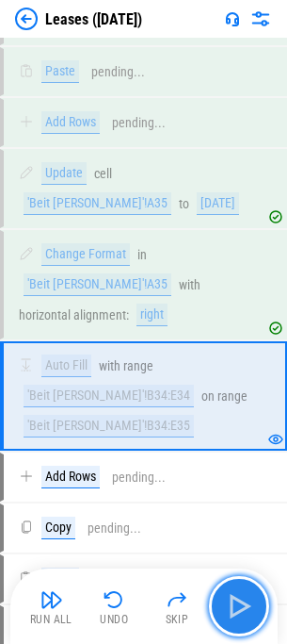
click at [238, 611] on img "button" at bounding box center [239, 606] width 30 height 30
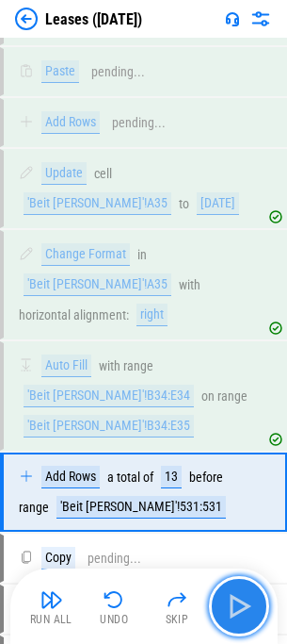
click at [238, 611] on img "button" at bounding box center [239, 606] width 30 height 30
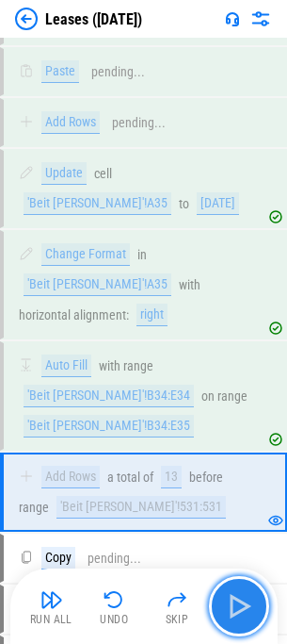
click at [238, 611] on img "button" at bounding box center [239, 606] width 30 height 30
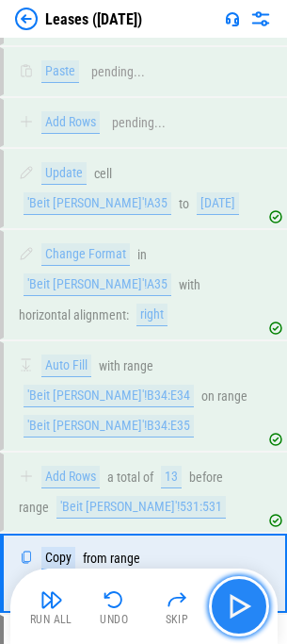
click at [238, 611] on img "button" at bounding box center [239, 606] width 30 height 30
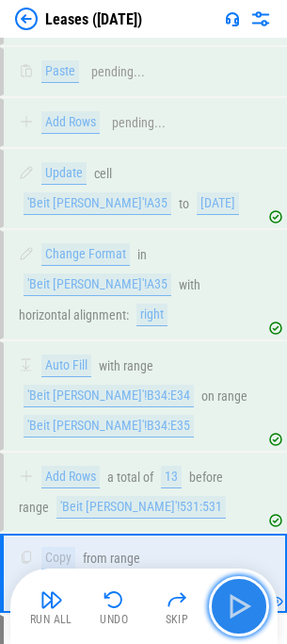
click at [238, 611] on img "button" at bounding box center [239, 606] width 30 height 30
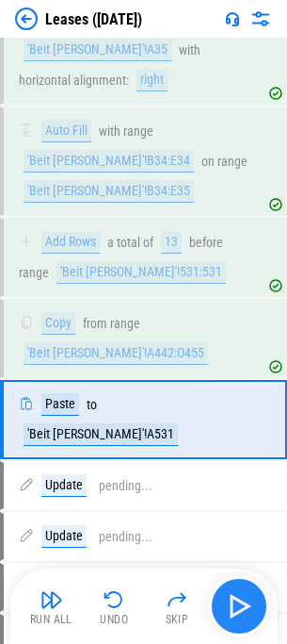
scroll to position [1144, 0]
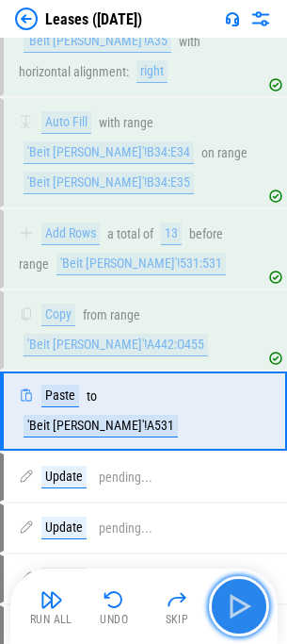
click at [238, 611] on img "button" at bounding box center [239, 606] width 30 height 30
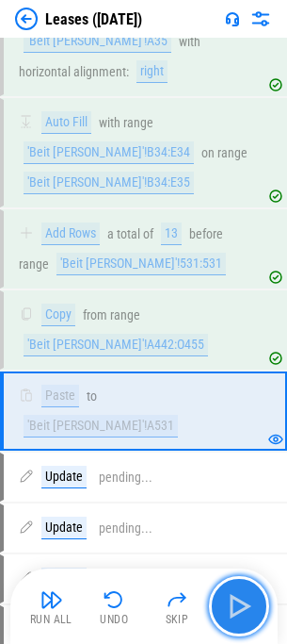
click at [238, 611] on img "button" at bounding box center [239, 606] width 30 height 30
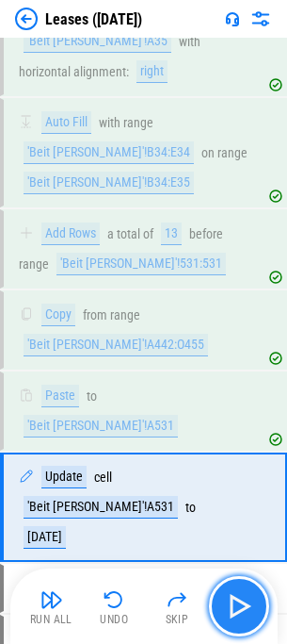
click at [238, 611] on img "button" at bounding box center [239, 606] width 30 height 30
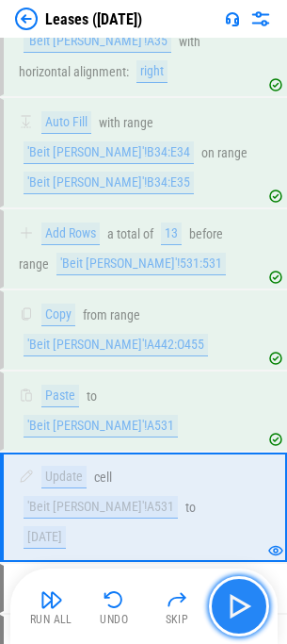
click at [231, 603] on img "button" at bounding box center [239, 606] width 30 height 30
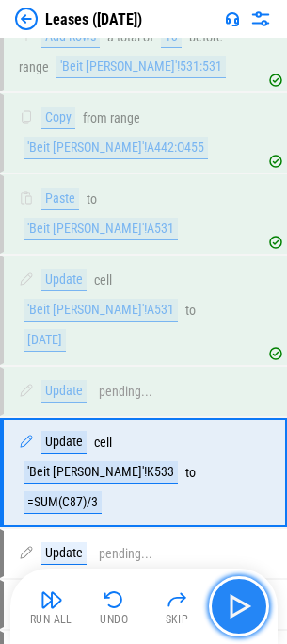
scroll to position [1342, 0]
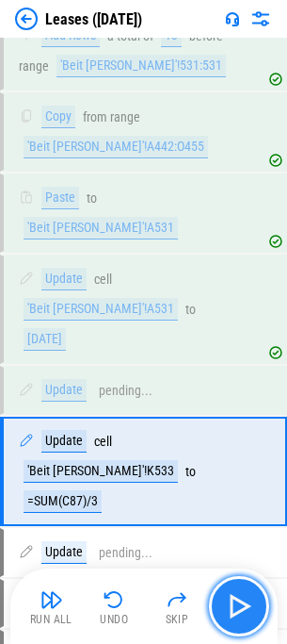
click at [231, 603] on img "button" at bounding box center [239, 606] width 30 height 30
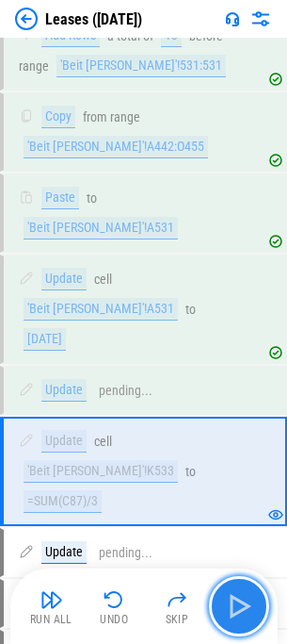
click at [231, 603] on img "button" at bounding box center [239, 606] width 30 height 30
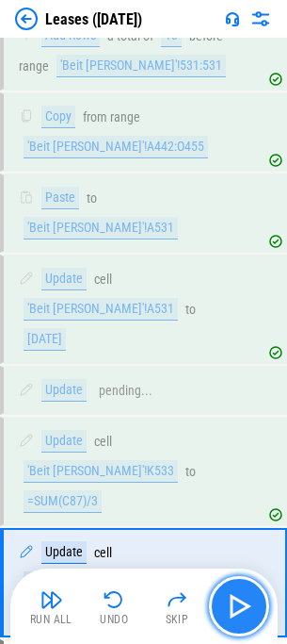
click at [231, 603] on img "button" at bounding box center [239, 606] width 30 height 30
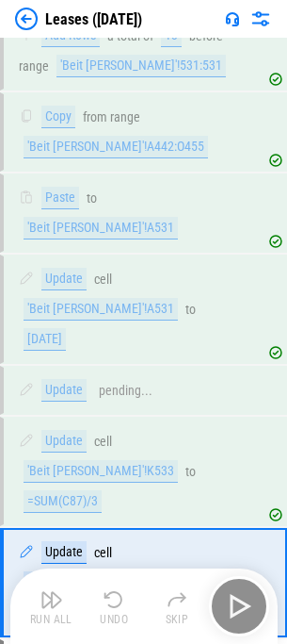
click at [231, 603] on div "Run All Undo Skip" at bounding box center [146, 606] width 249 height 60
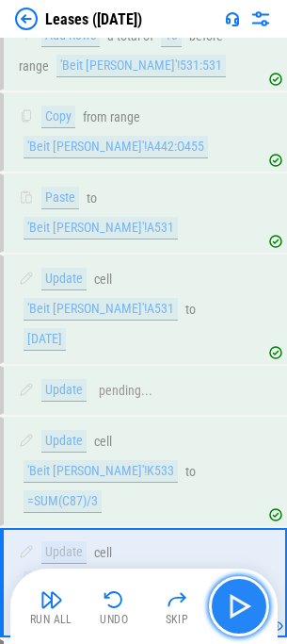
click at [231, 603] on img "button" at bounding box center [239, 606] width 30 height 30
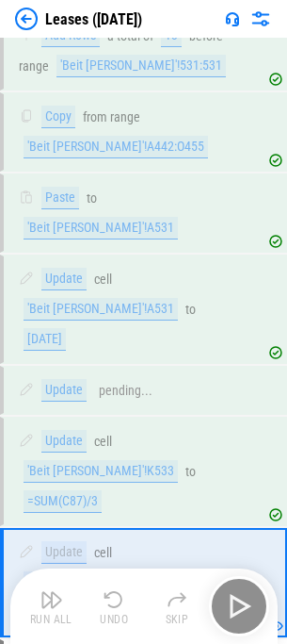
click at [231, 603] on div "Run All Undo Skip" at bounding box center [146, 606] width 249 height 60
click at [231, 603] on img "button" at bounding box center [239, 606] width 30 height 30
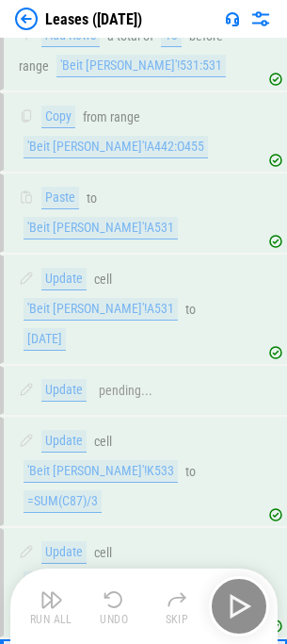
click at [231, 603] on div "Run All Undo Skip" at bounding box center [146, 606] width 249 height 60
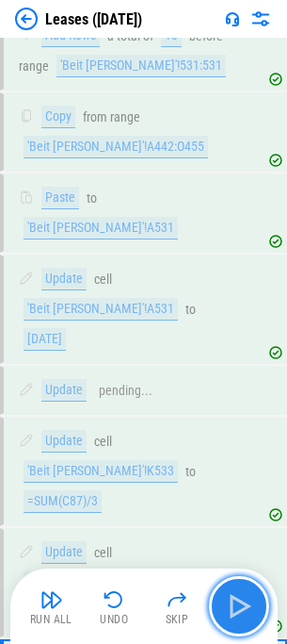
click at [231, 603] on img "button" at bounding box center [239, 606] width 30 height 30
click at [231, 603] on div "Run All Undo Skip" at bounding box center [146, 606] width 249 height 60
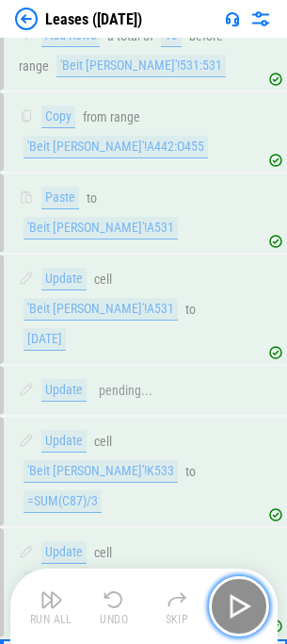
click at [231, 603] on img "button" at bounding box center [239, 606] width 30 height 30
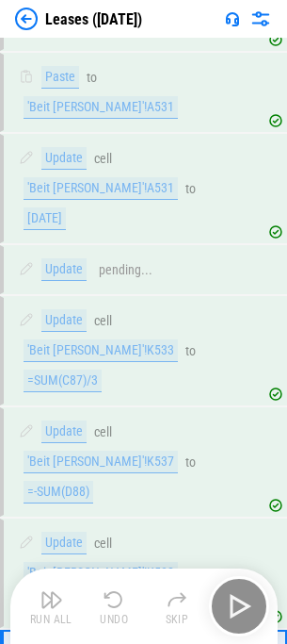
scroll to position [1512, 0]
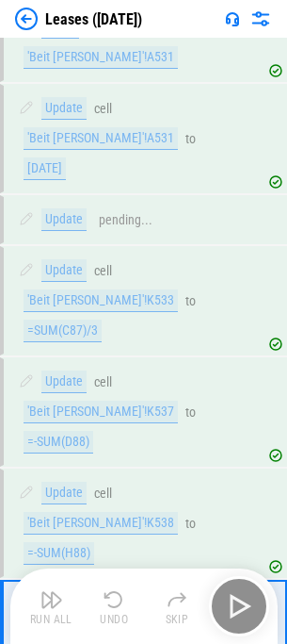
click at [231, 603] on div "Run All Undo Skip" at bounding box center [146, 606] width 249 height 60
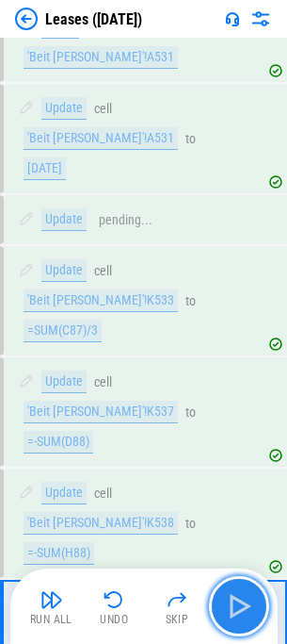
click at [231, 603] on img "button" at bounding box center [239, 606] width 30 height 30
click at [231, 603] on div "Run All Undo Skip" at bounding box center [146, 606] width 249 height 60
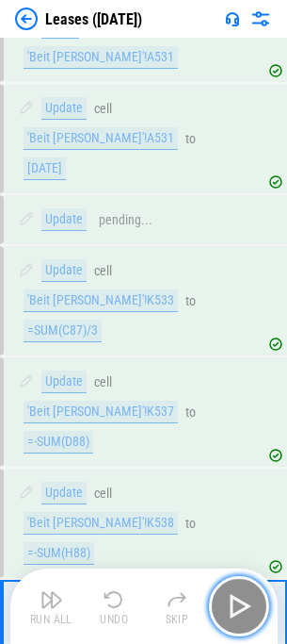
click at [231, 603] on img "button" at bounding box center [239, 606] width 30 height 30
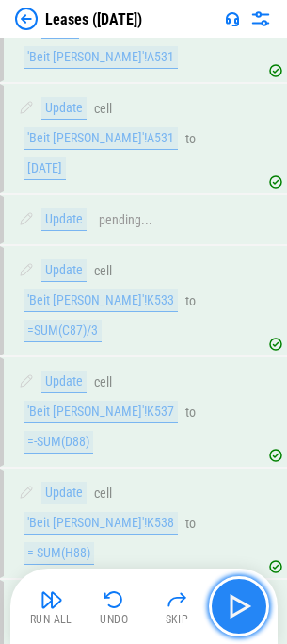
click at [231, 603] on img "button" at bounding box center [239, 606] width 30 height 30
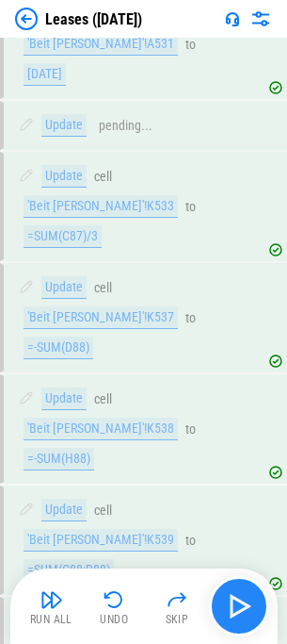
scroll to position [1747, 0]
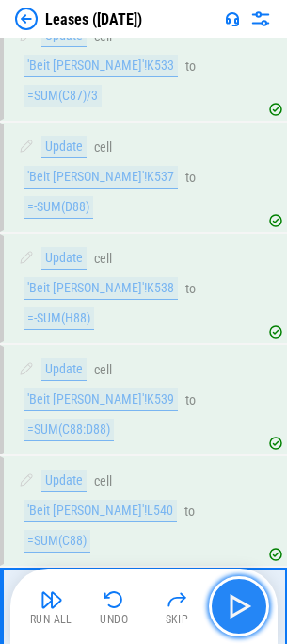
click at [231, 603] on img "button" at bounding box center [239, 606] width 30 height 30
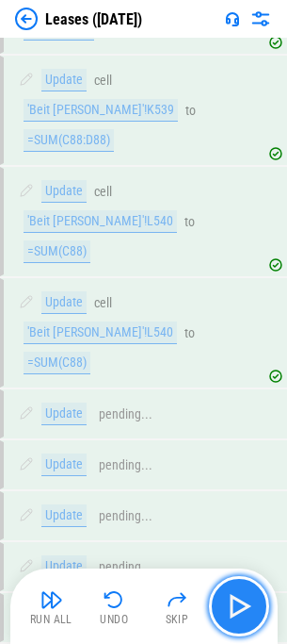
scroll to position [2082, 0]
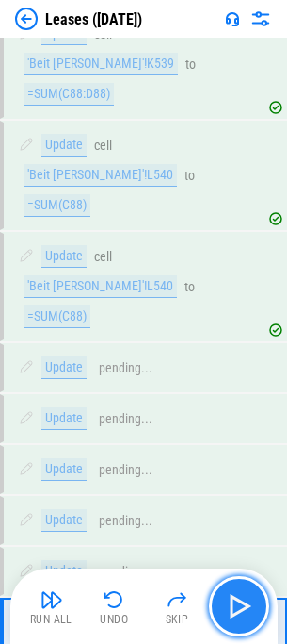
click at [231, 603] on img "button" at bounding box center [239, 606] width 30 height 30
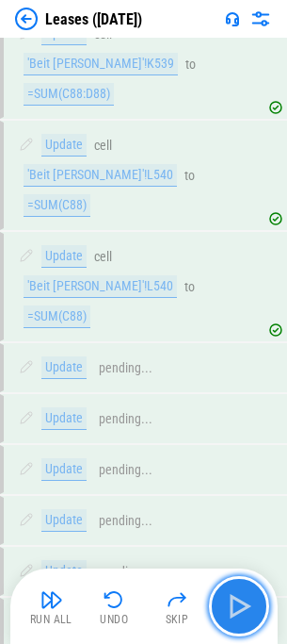
click at [231, 603] on img "button" at bounding box center [239, 606] width 30 height 30
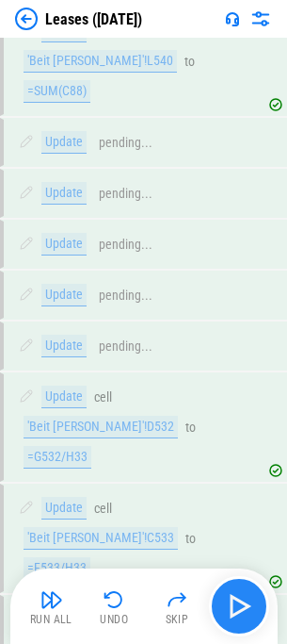
scroll to position [2325, 0]
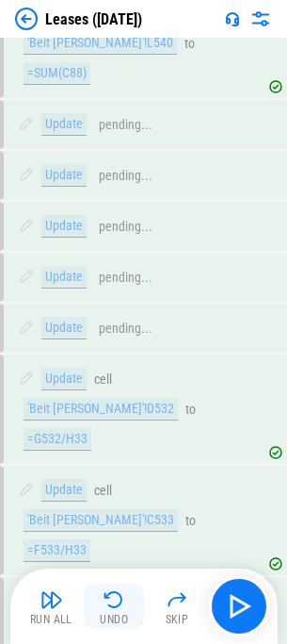
click at [97, 595] on button "Undo" at bounding box center [114, 605] width 60 height 45
click at [106, 604] on img "button" at bounding box center [114, 599] width 23 height 23
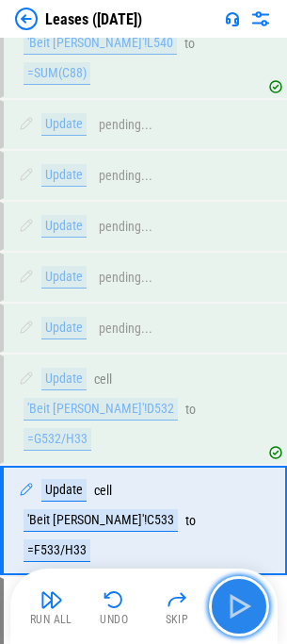
click at [246, 604] on img "button" at bounding box center [239, 606] width 30 height 30
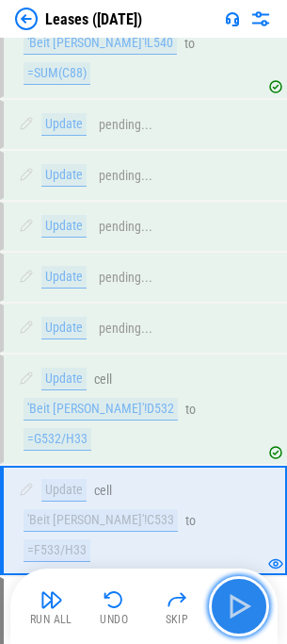
click at [226, 608] on img "button" at bounding box center [239, 606] width 30 height 30
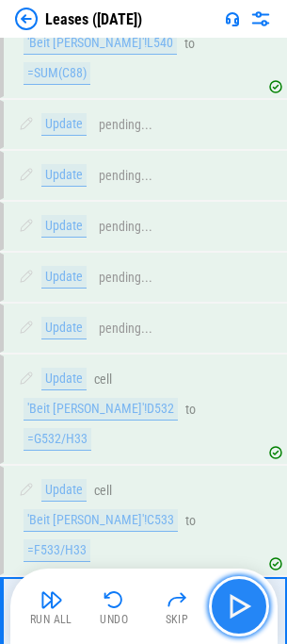
click at [226, 608] on img "button" at bounding box center [239, 606] width 30 height 30
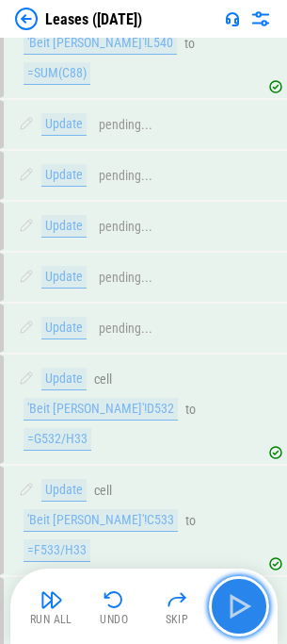
click at [226, 608] on img "button" at bounding box center [239, 606] width 30 height 30
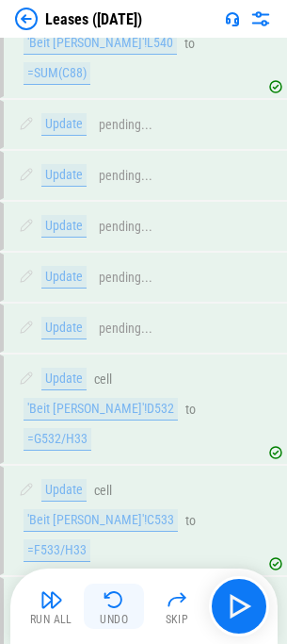
click at [132, 606] on button "Undo" at bounding box center [114, 605] width 60 height 45
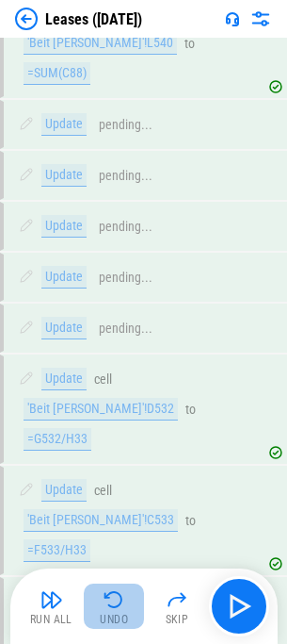
click at [132, 606] on button "Undo" at bounding box center [114, 605] width 60 height 45
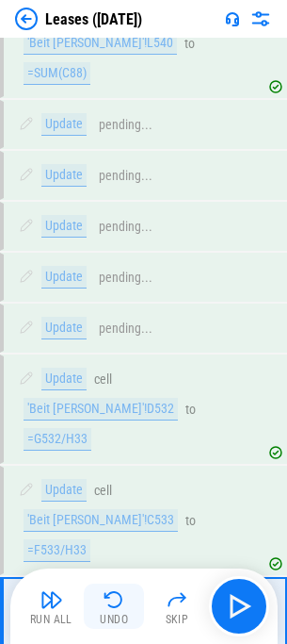
click at [131, 606] on button "Undo" at bounding box center [114, 605] width 60 height 45
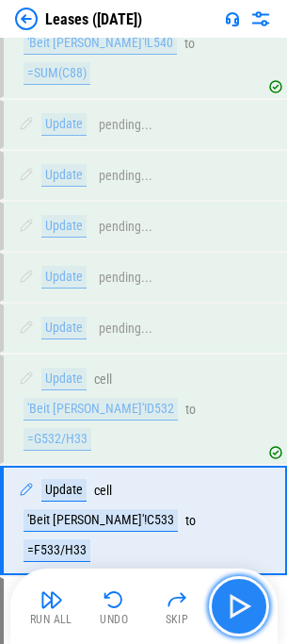
click at [227, 605] on img "button" at bounding box center [239, 606] width 30 height 30
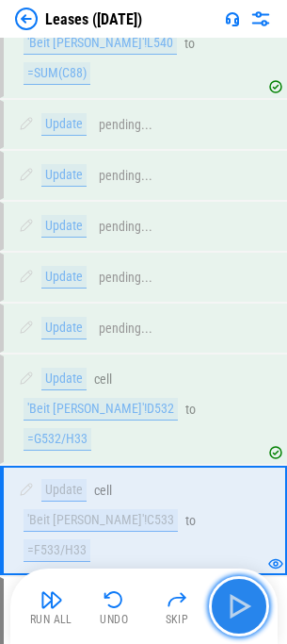
click at [228, 605] on img "button" at bounding box center [239, 606] width 30 height 30
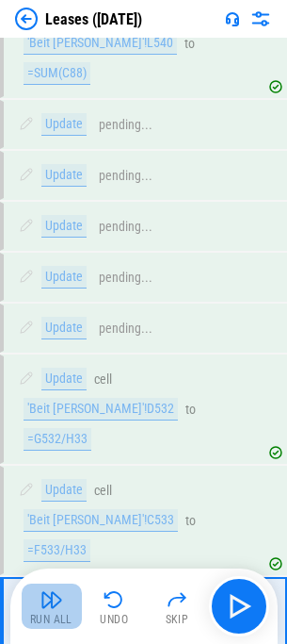
click at [50, 607] on img "button" at bounding box center [52, 599] width 23 height 23
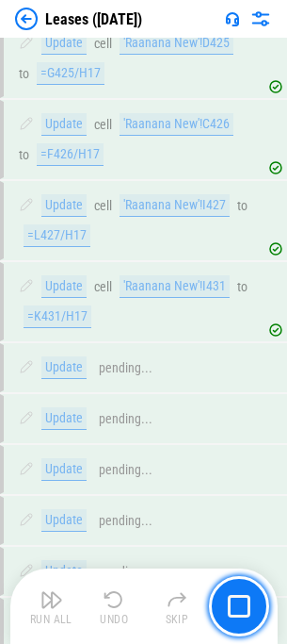
scroll to position [5327, 0]
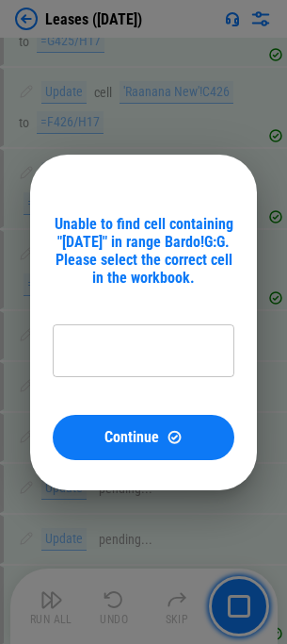
type input "*********"
drag, startPoint x: 159, startPoint y: 435, endPoint x: 5, endPoint y: 432, distance: 154.5
click at [159, 435] on div "Continue" at bounding box center [143, 437] width 137 height 16
type input "*********"
click at [124, 446] on button "Continue" at bounding box center [144, 437] width 182 height 45
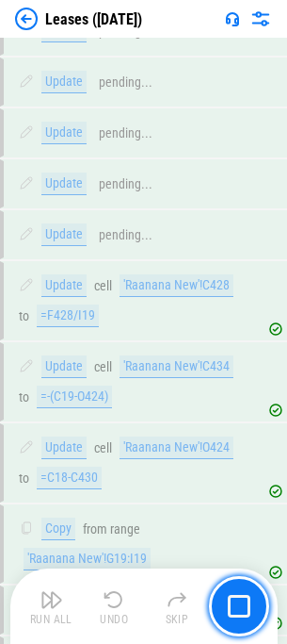
scroll to position [5717, 0]
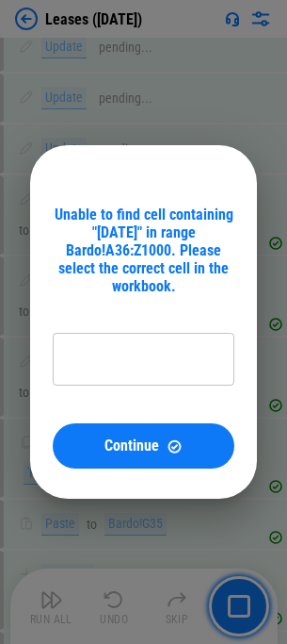
type input "*********"
click at [125, 448] on span "Continue" at bounding box center [132, 445] width 55 height 15
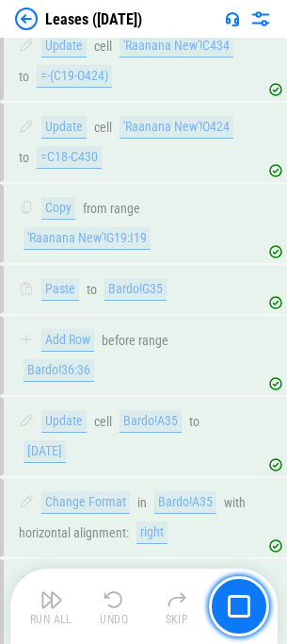
scroll to position [5960, 0]
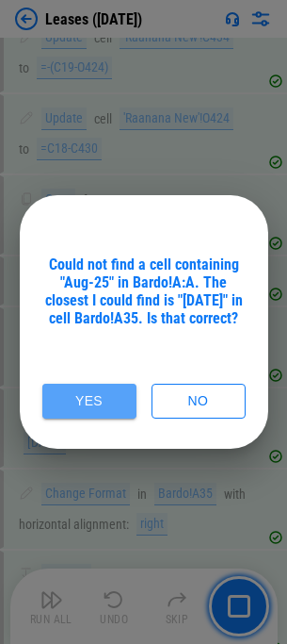
drag, startPoint x: 83, startPoint y: 405, endPoint x: 100, endPoint y: 408, distance: 17.2
click at [85, 406] on button "Yes" at bounding box center [89, 400] width 94 height 35
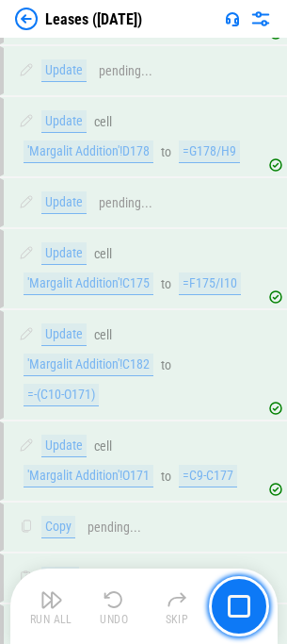
scroll to position [15923, 0]
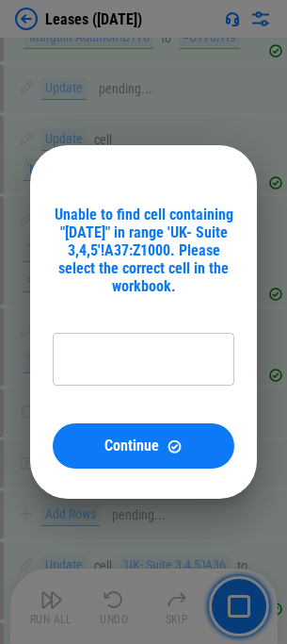
type input "**********"
drag, startPoint x: 149, startPoint y: 444, endPoint x: 125, endPoint y: 434, distance: 25.4
click at [149, 444] on span "Continue" at bounding box center [132, 445] width 55 height 15
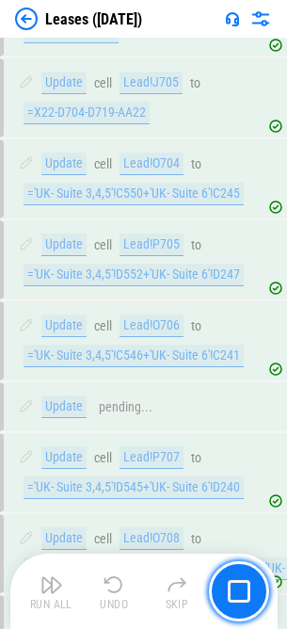
scroll to position [23643, 0]
